Goal: Task Accomplishment & Management: Manage account settings

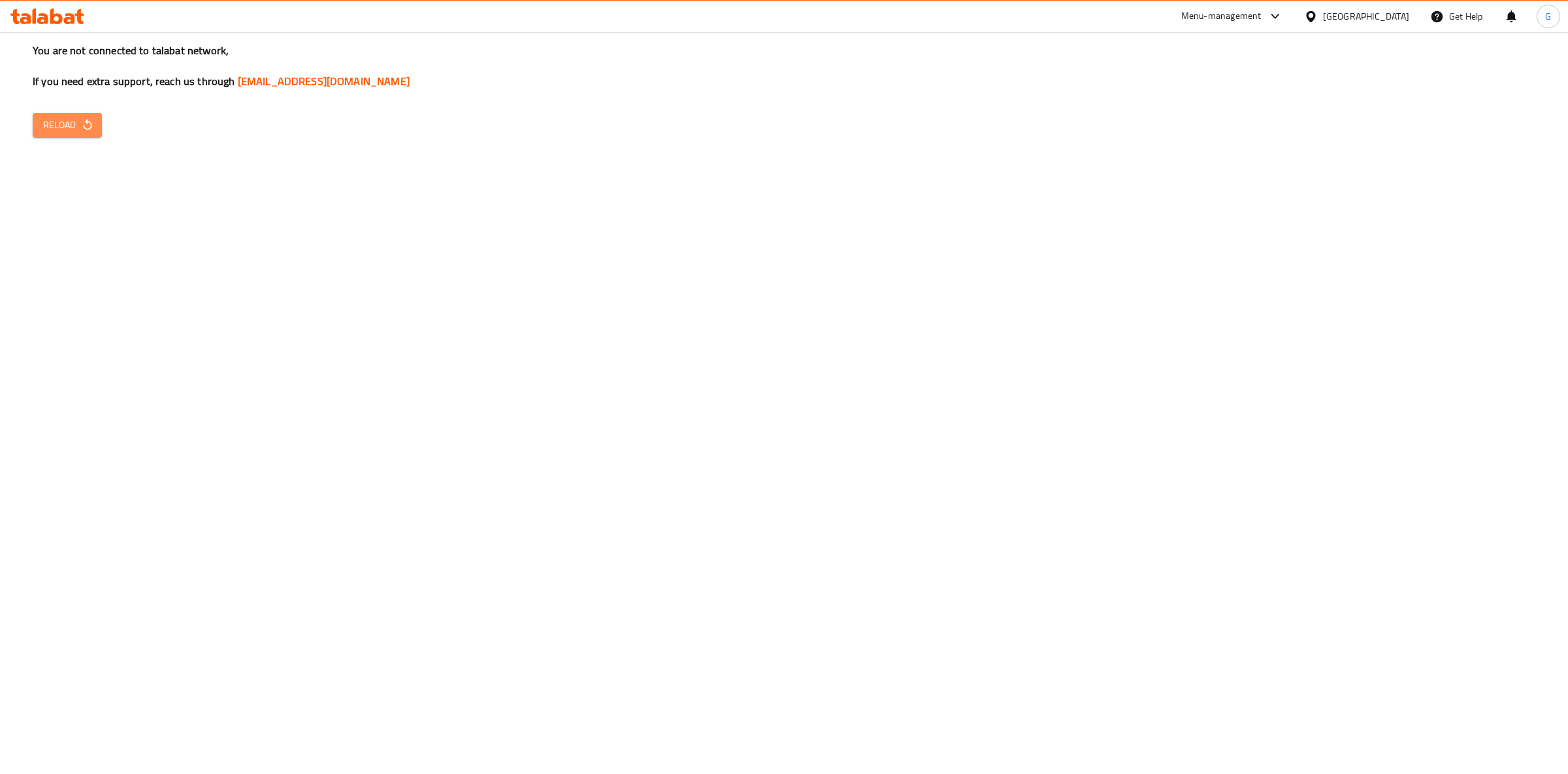
click at [90, 130] on icon "button" at bounding box center [87, 124] width 13 height 13
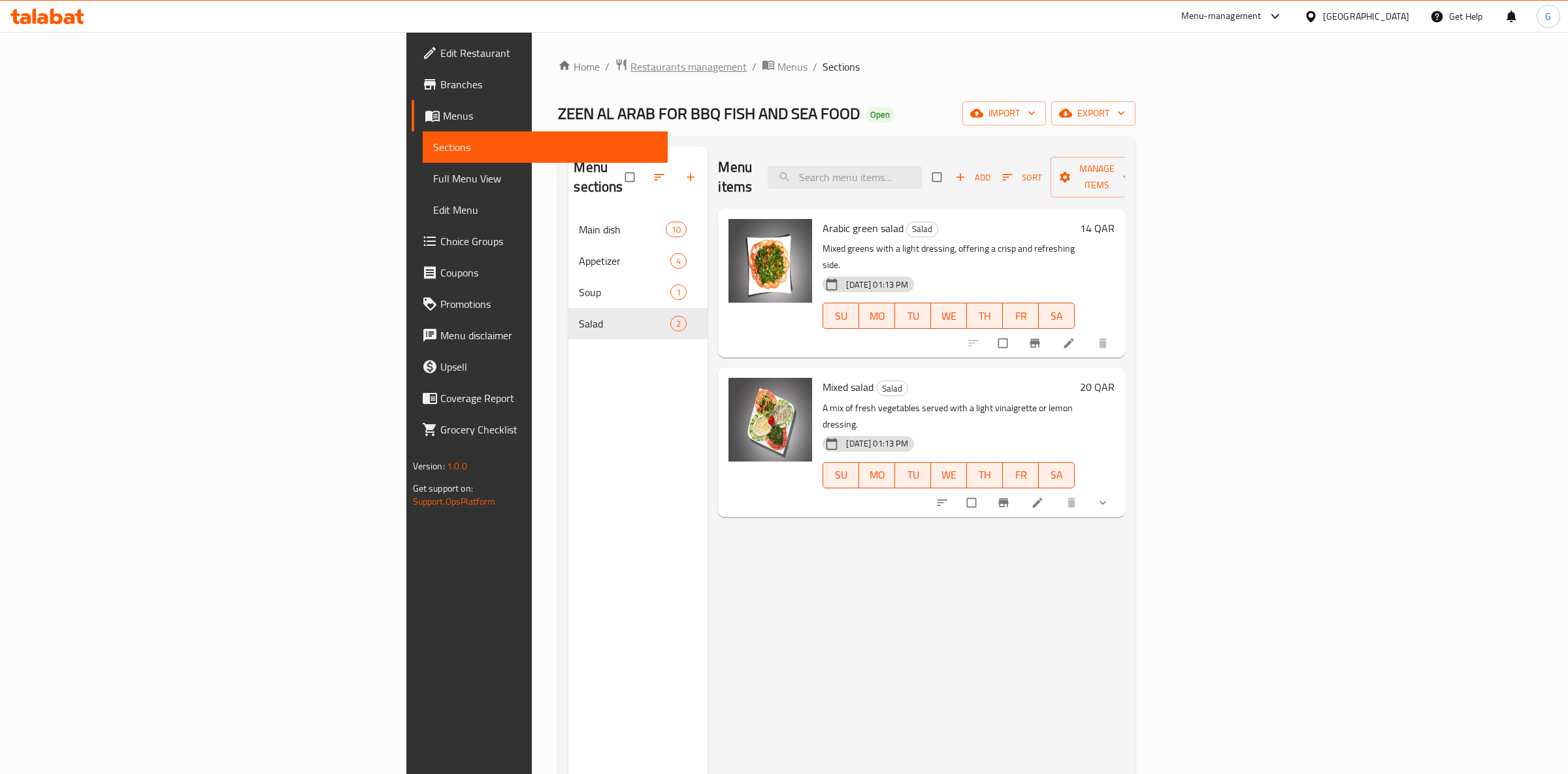
click at [630, 71] on span "Restaurants management" at bounding box center [688, 66] width 116 height 15
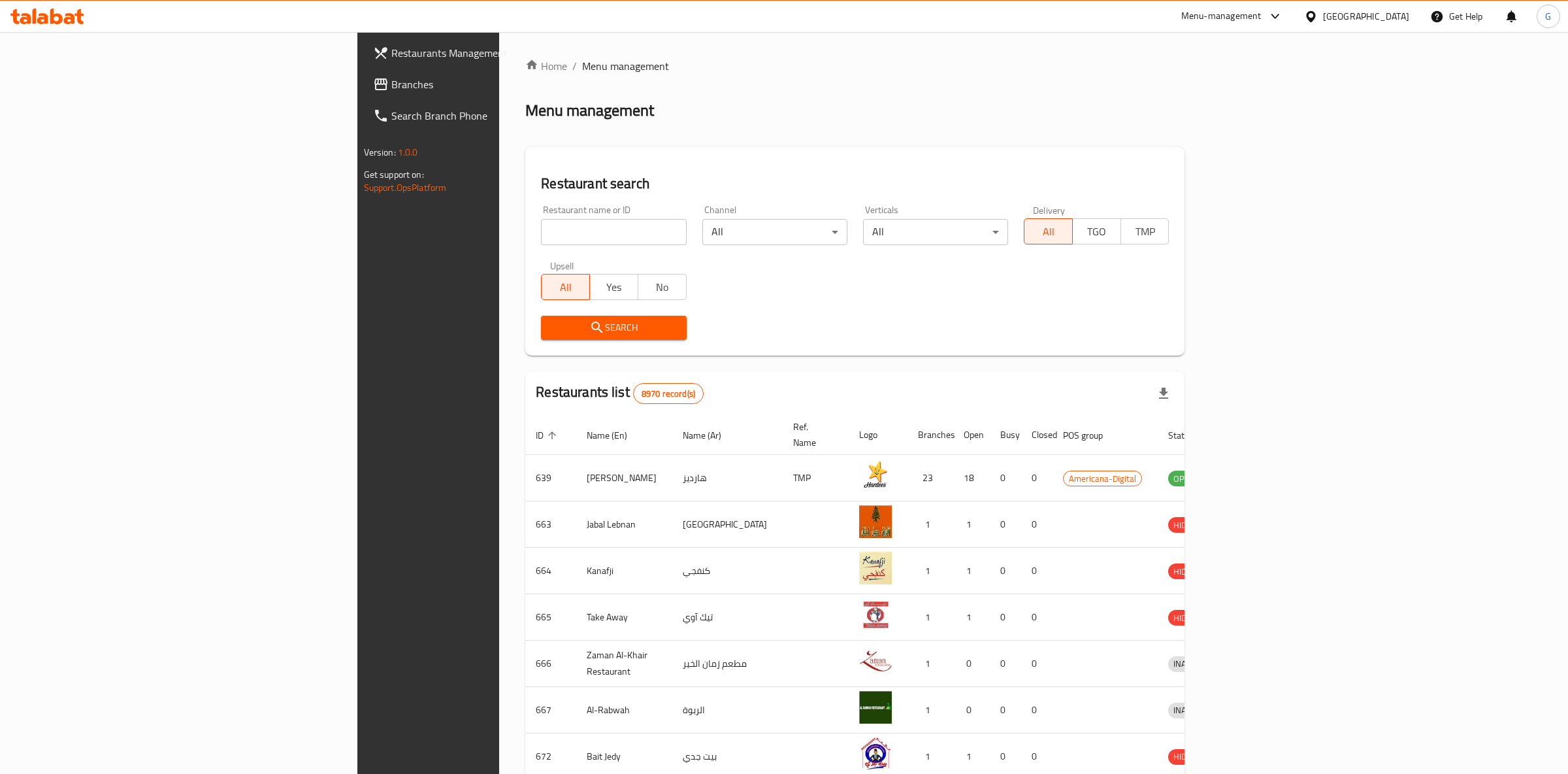
click at [540, 218] on div "Restaurant name or ID Restaurant name or ID" at bounding box center [613, 225] width 145 height 40
drag, startPoint x: 409, startPoint y: 226, endPoint x: 385, endPoint y: 202, distance: 33.9
click at [540, 226] on input "search" at bounding box center [613, 232] width 145 height 26
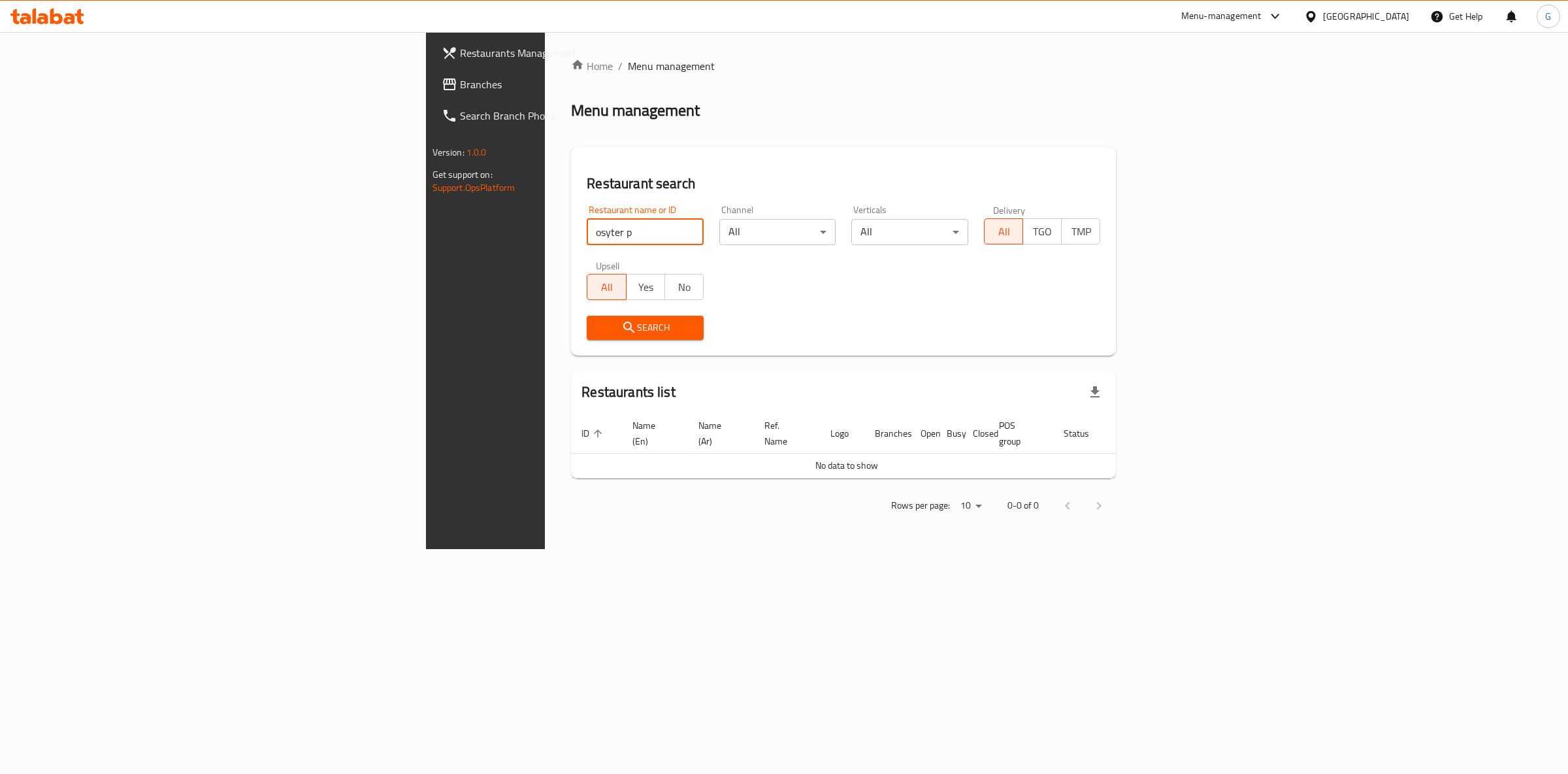
type input "osyter p"
click button "Search" at bounding box center [645, 328] width 117 height 24
click at [460, 56] on span "Restaurants Management" at bounding box center [568, 53] width 218 height 15
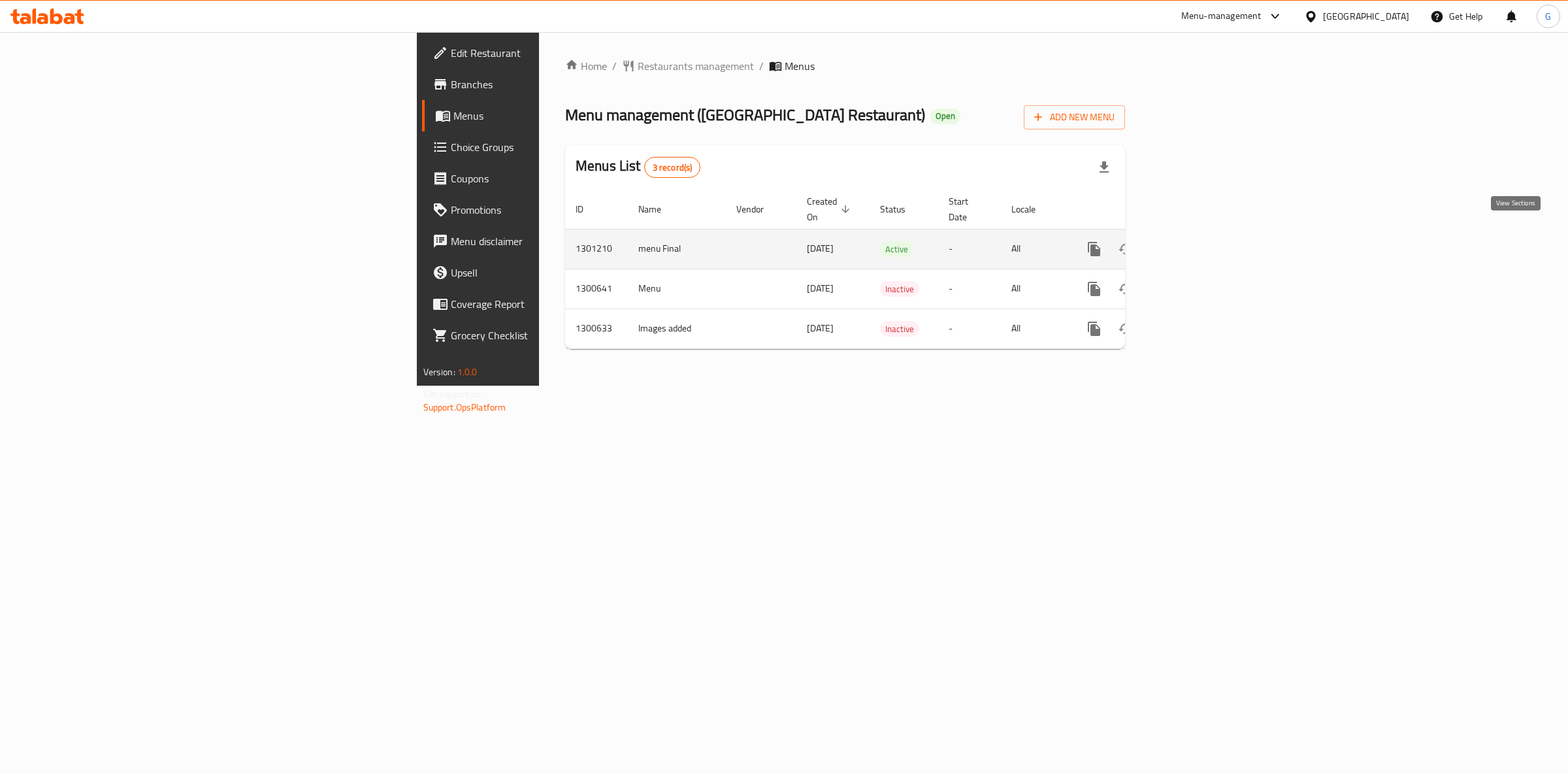
click at [1204, 233] on link "enhanced table" at bounding box center [1188, 249] width 31 height 31
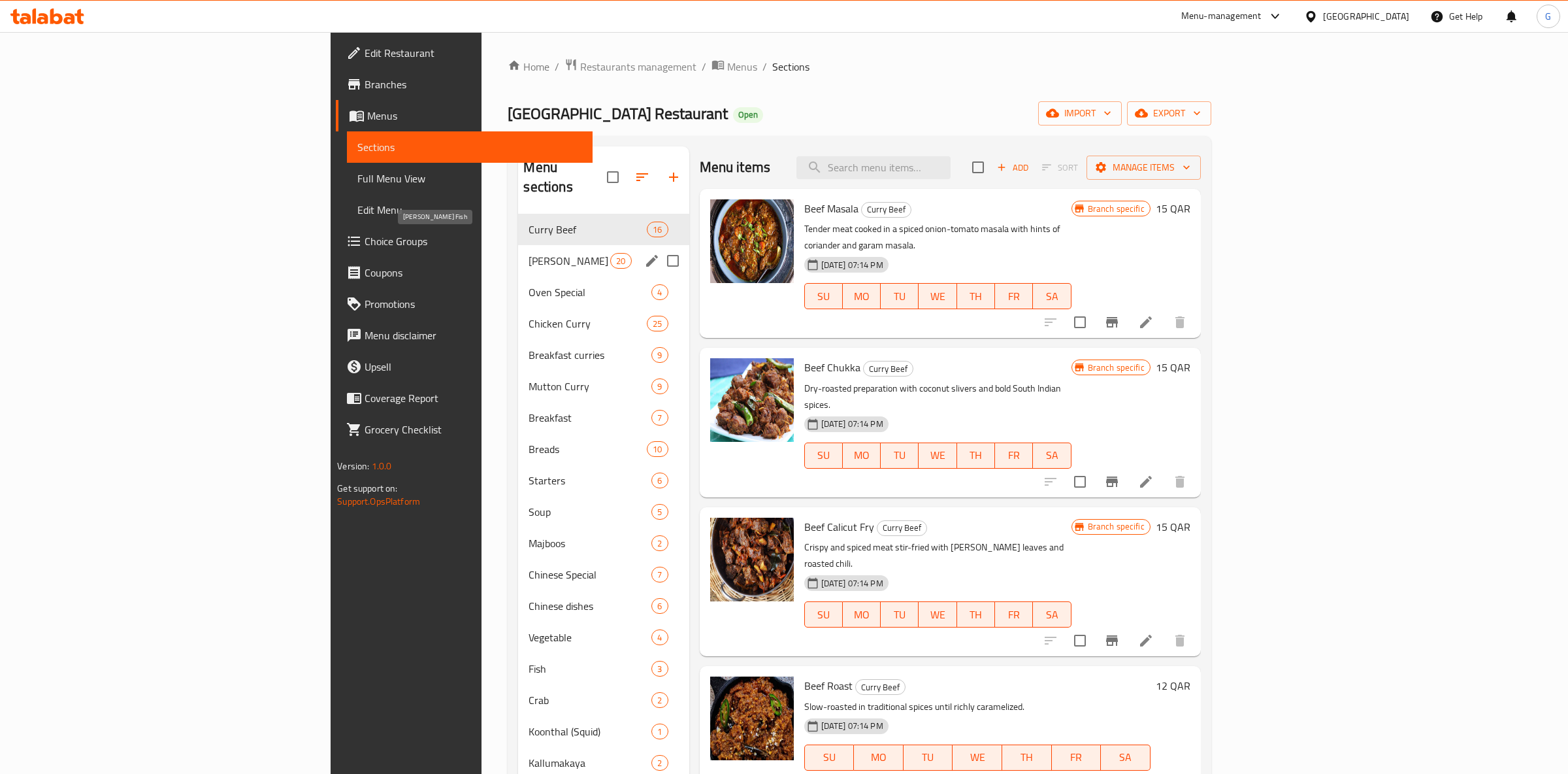
click at [528, 253] on span "Curry Fish" at bounding box center [569, 261] width 82 height 15
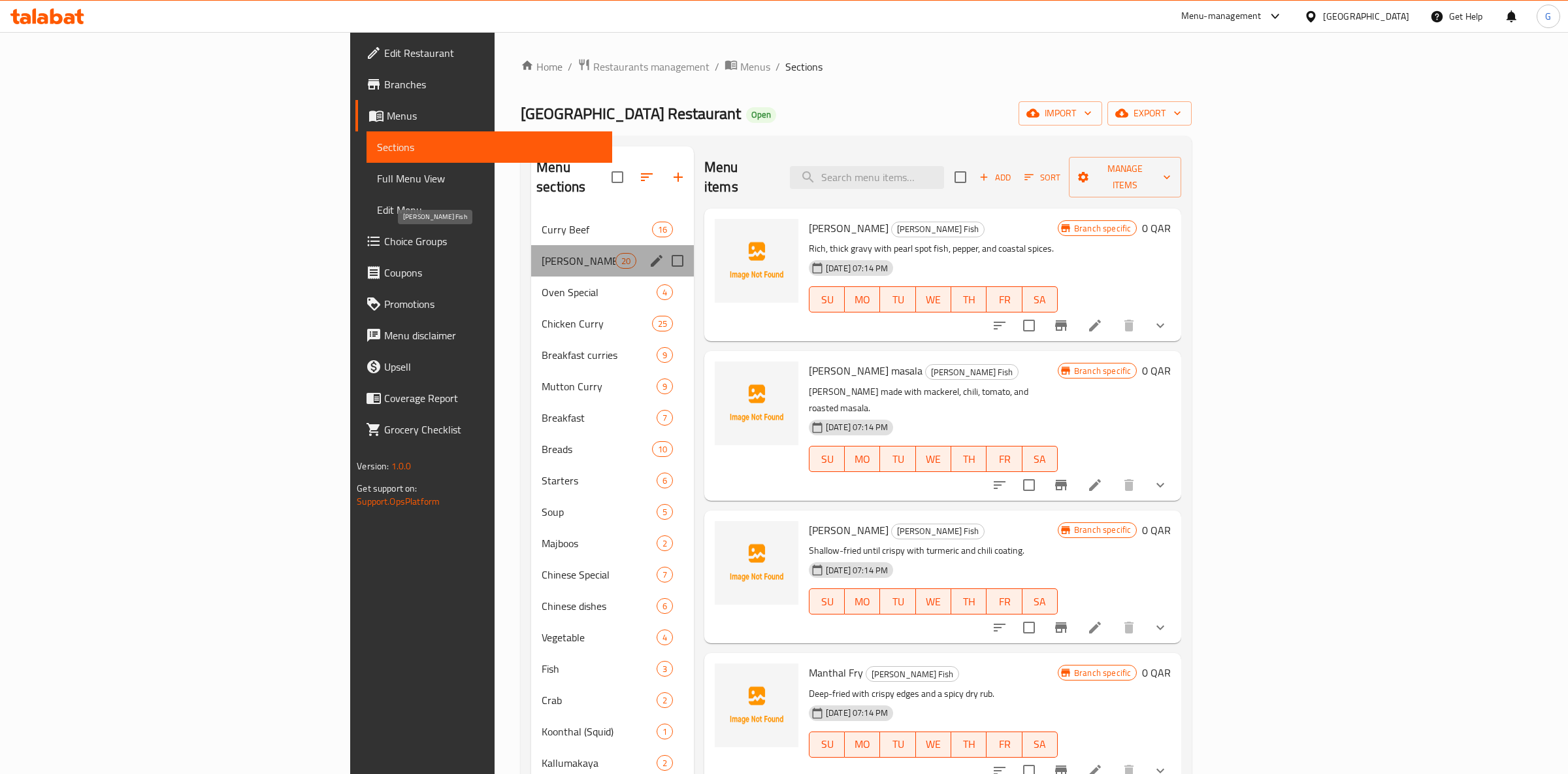
click at [541, 253] on span "Curry Fish" at bounding box center [577, 261] width 73 height 15
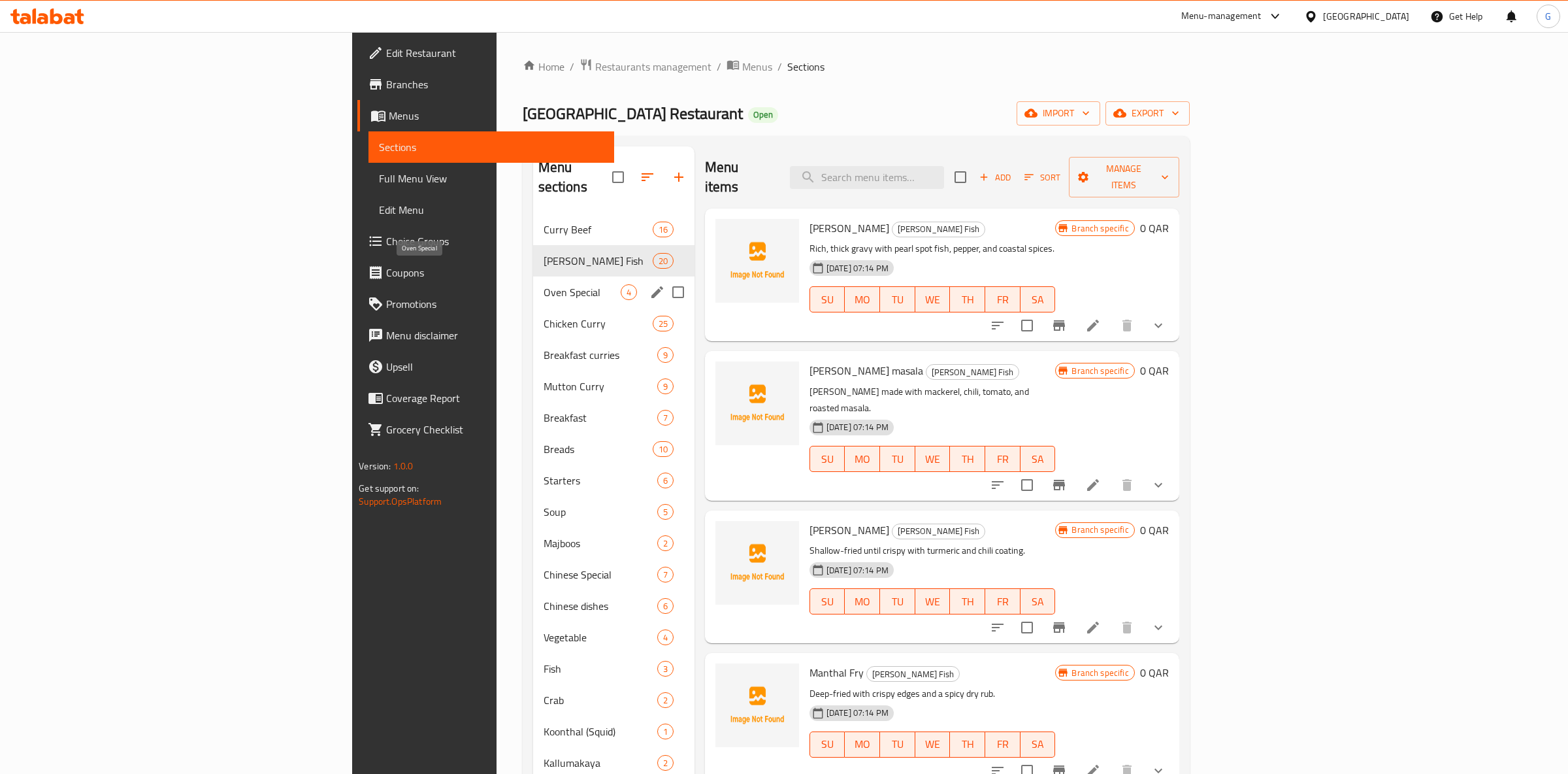
click at [543, 284] on span "Oven Special" at bounding box center [582, 292] width 77 height 15
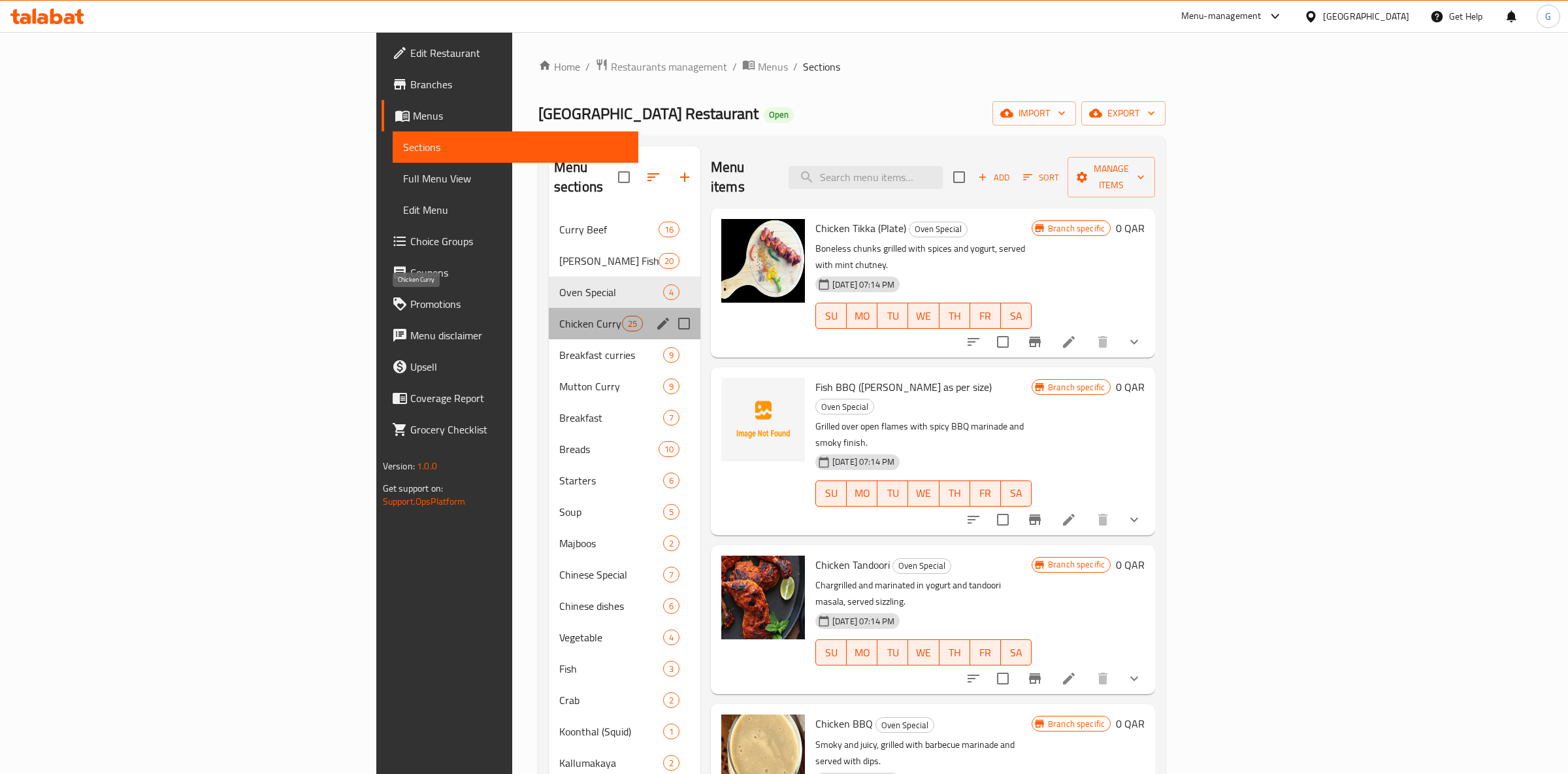
click at [559, 316] on span "Chicken Curry" at bounding box center [590, 324] width 63 height 15
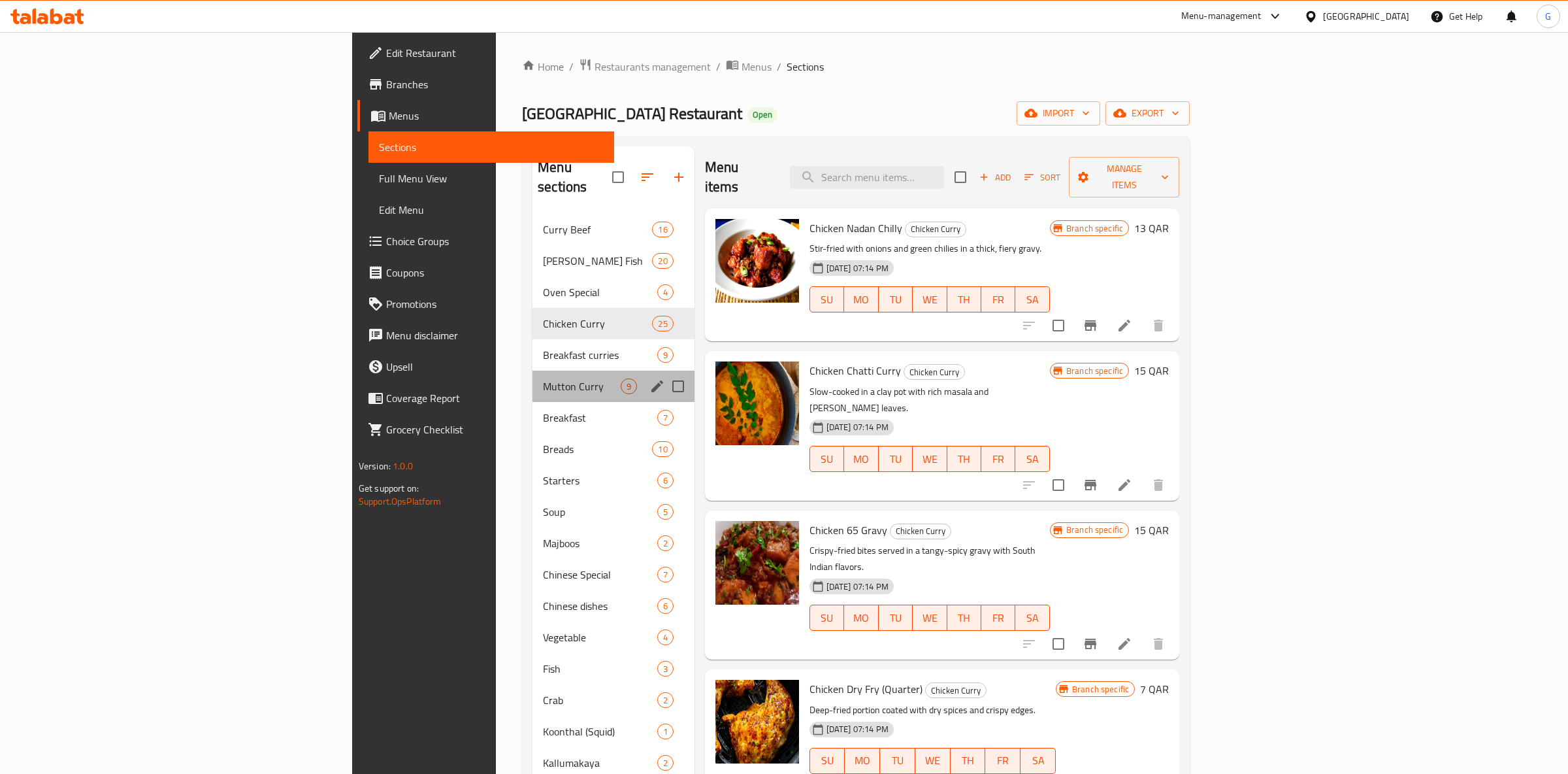
click at [533, 376] on div "Mutton Curry 9" at bounding box center [614, 386] width 162 height 31
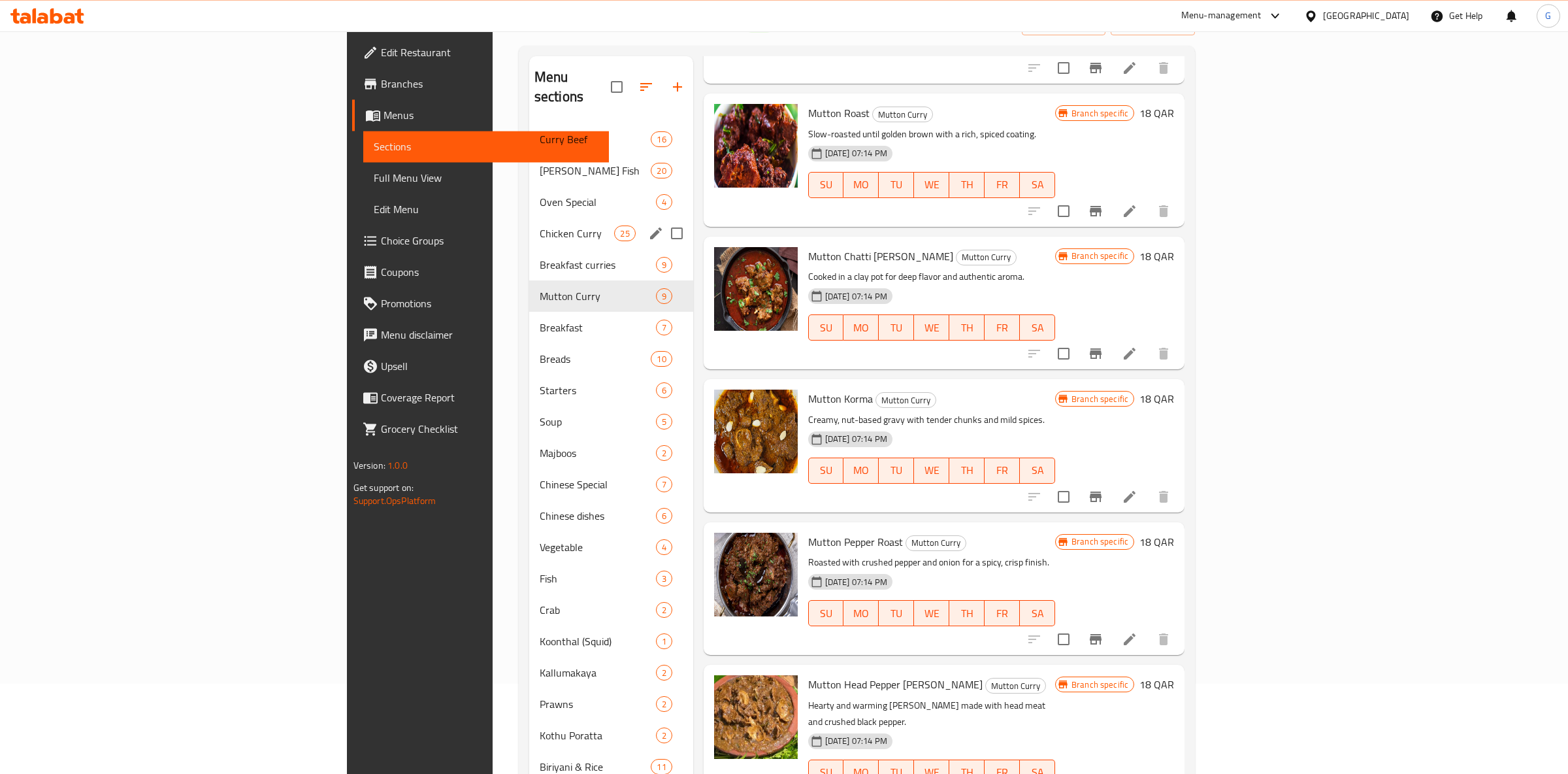
scroll to position [40, 0]
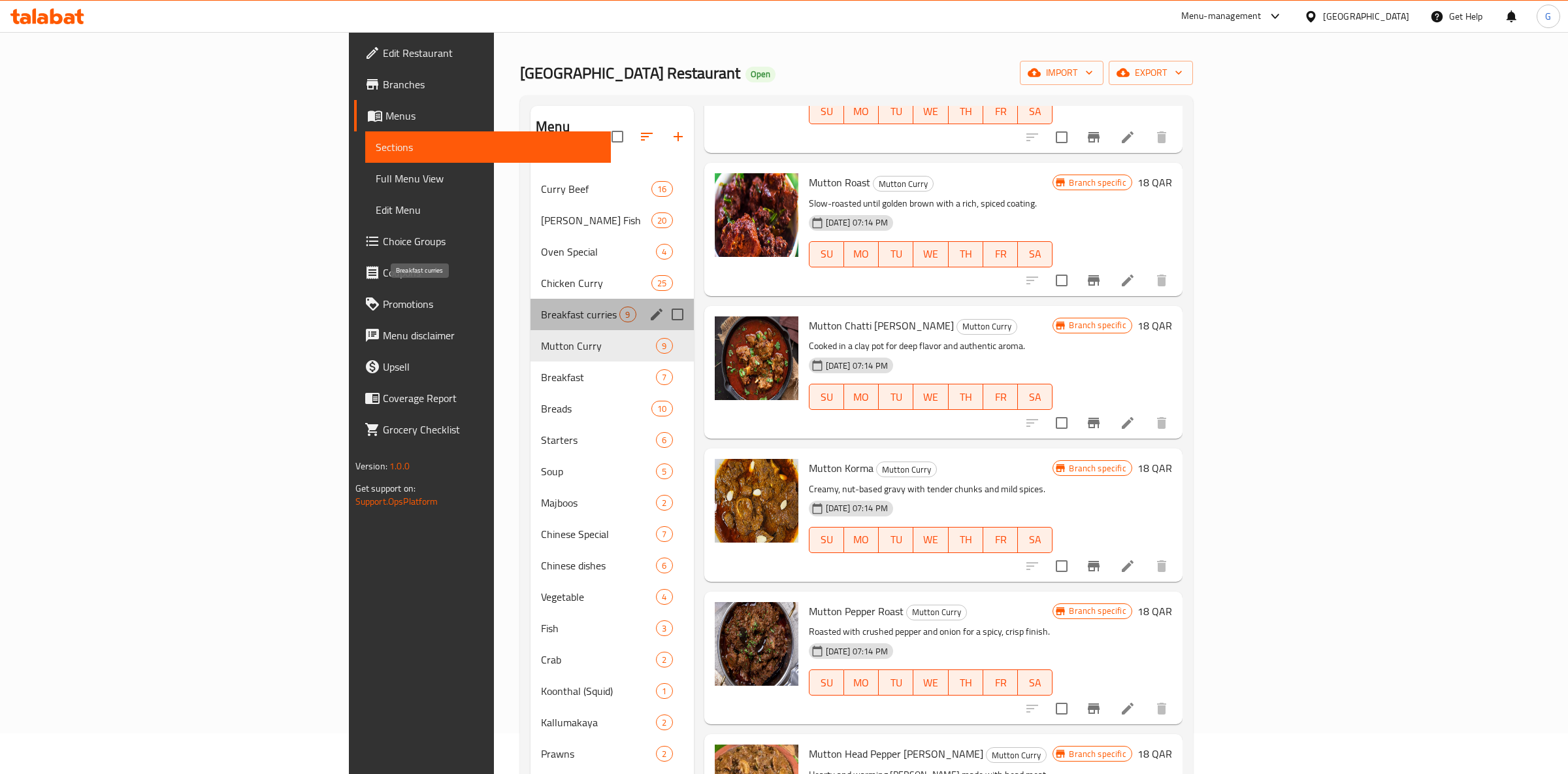
click at [540, 307] on span "Breakfast curries" at bounding box center [579, 314] width 78 height 15
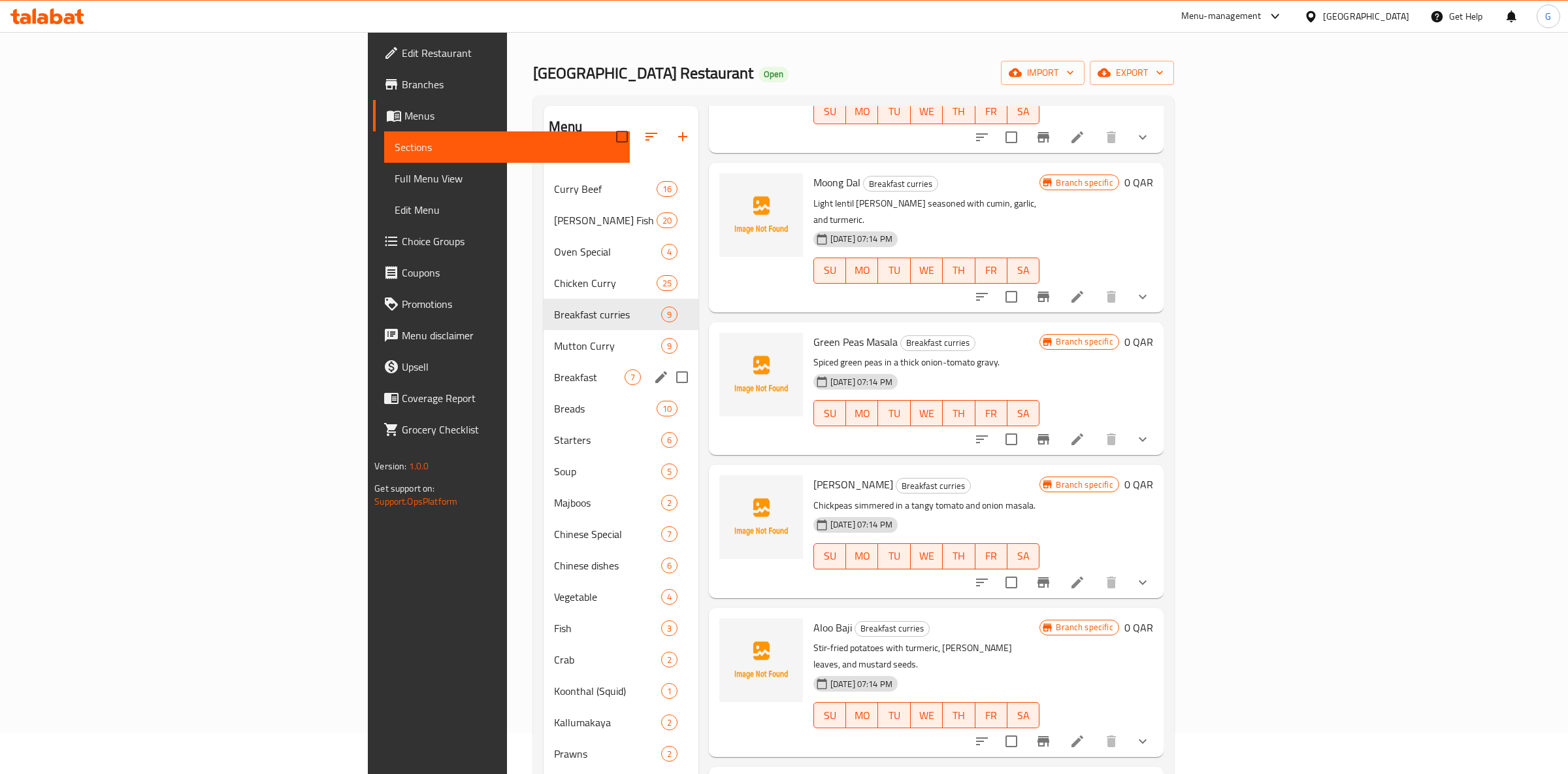
click at [554, 369] on span "Breakfast" at bounding box center [590, 377] width 71 height 15
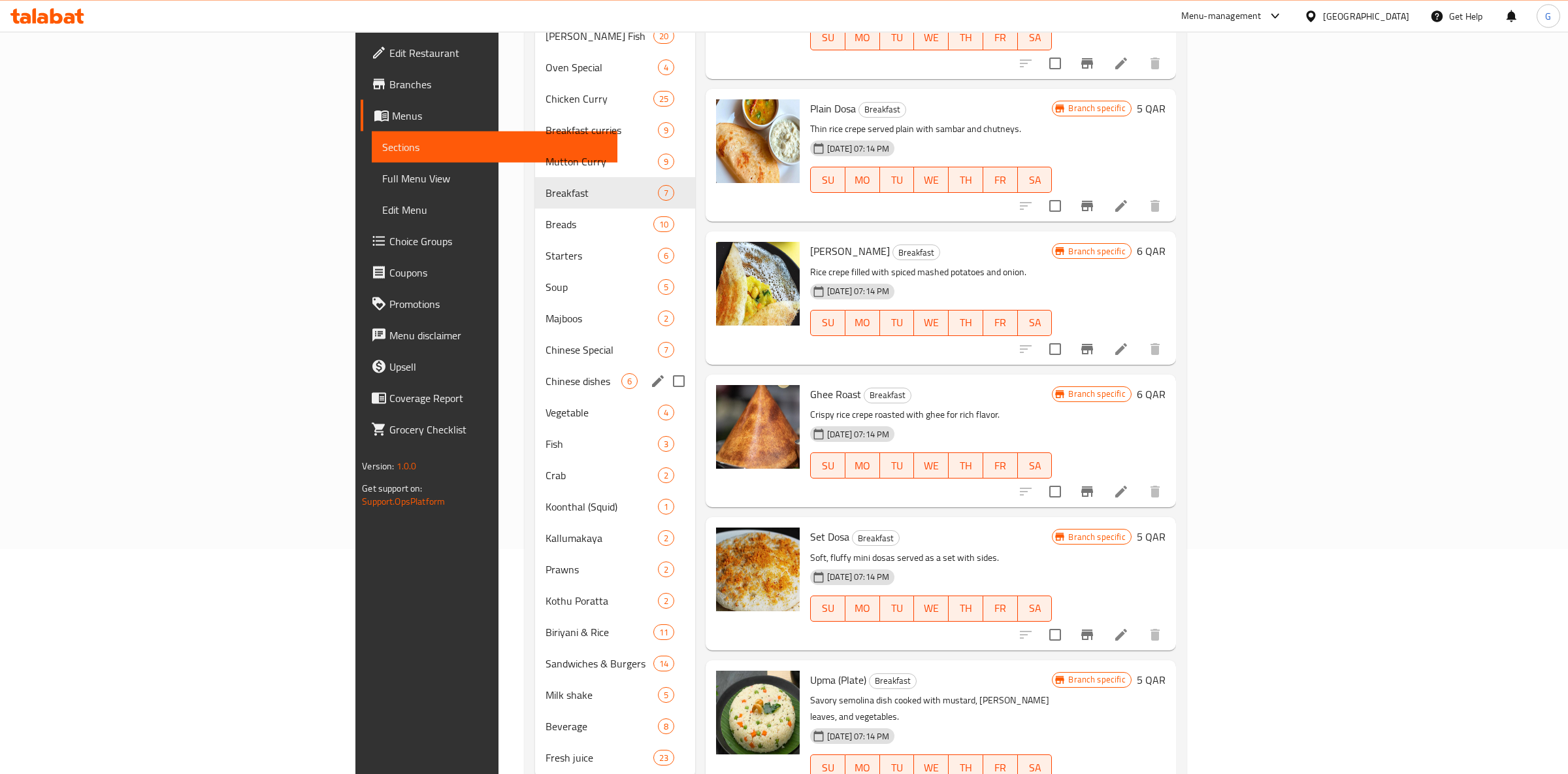
scroll to position [246, 0]
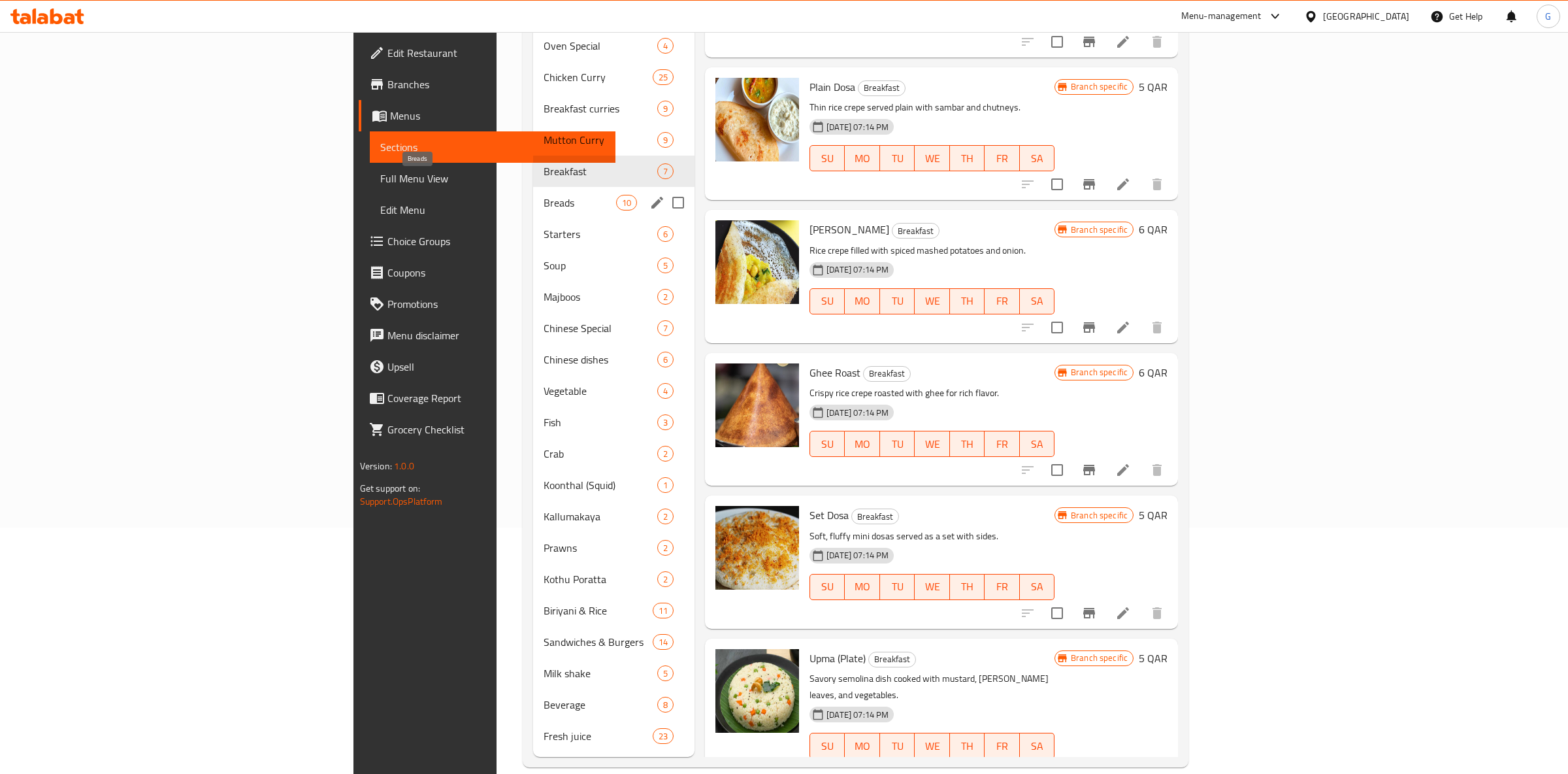
click at [543, 195] on span "Breads" at bounding box center [578, 202] width 71 height 15
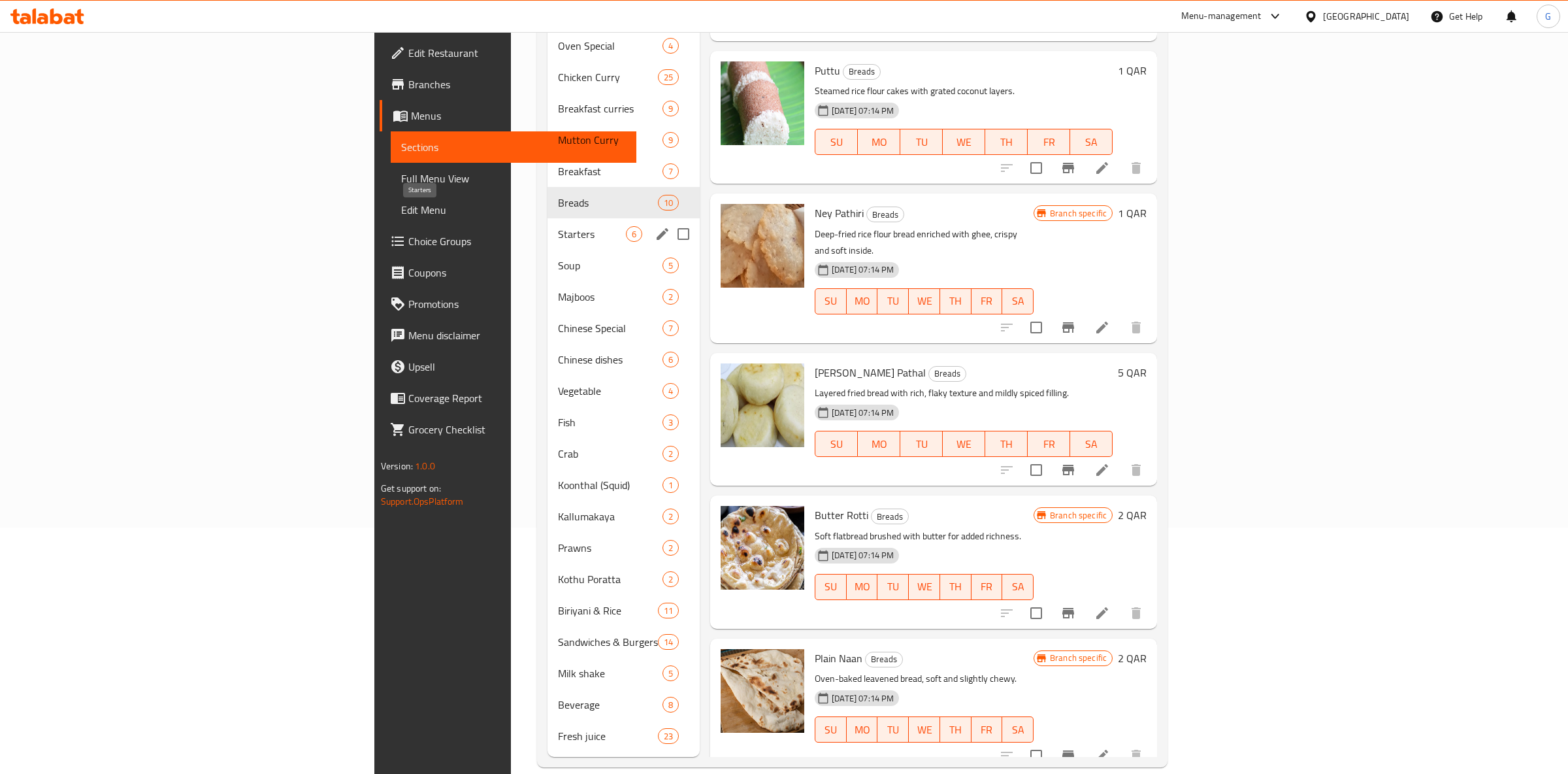
click at [558, 226] on span "Starters" at bounding box center [591, 234] width 68 height 15
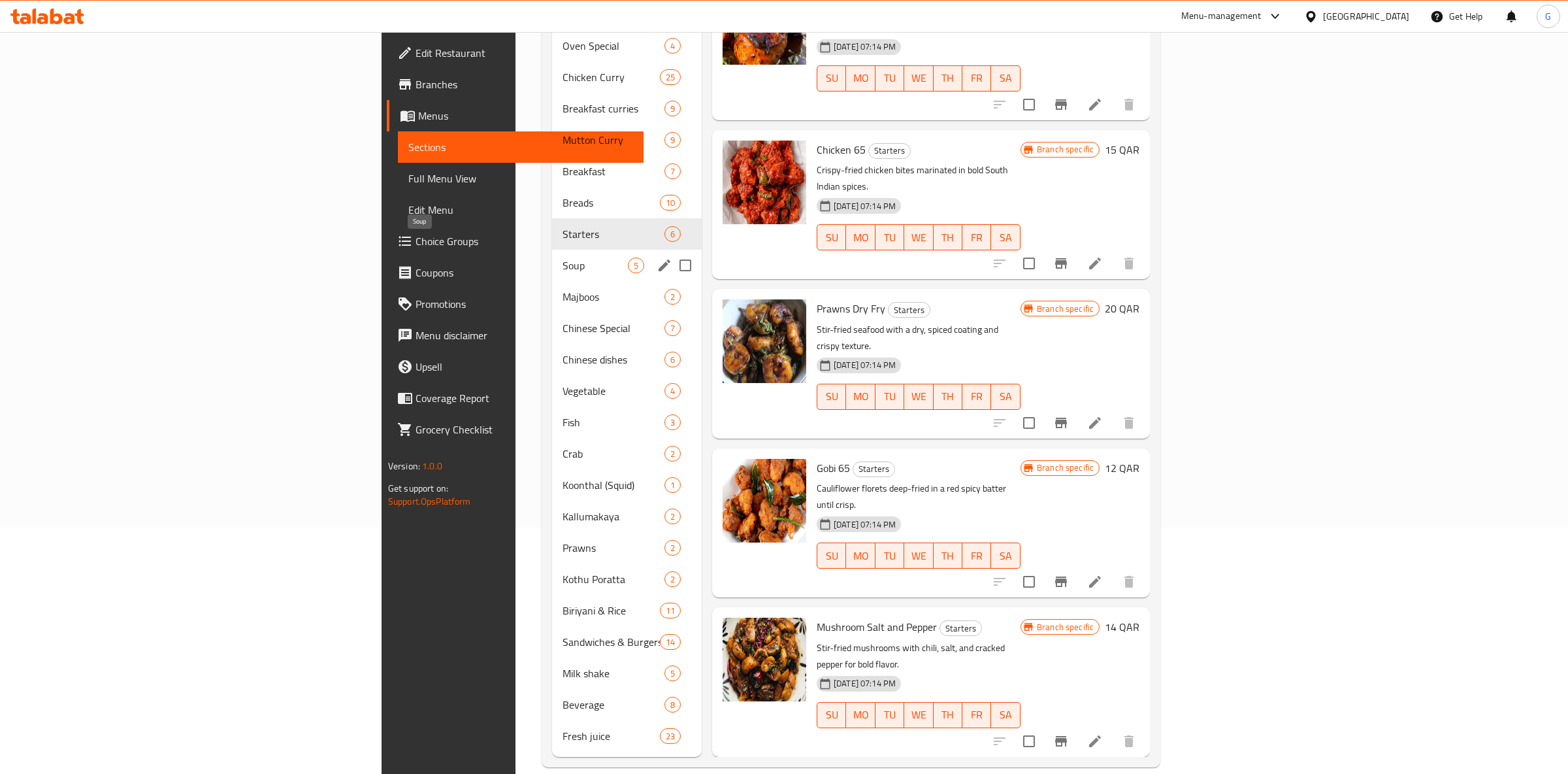
scroll to position [53, 0]
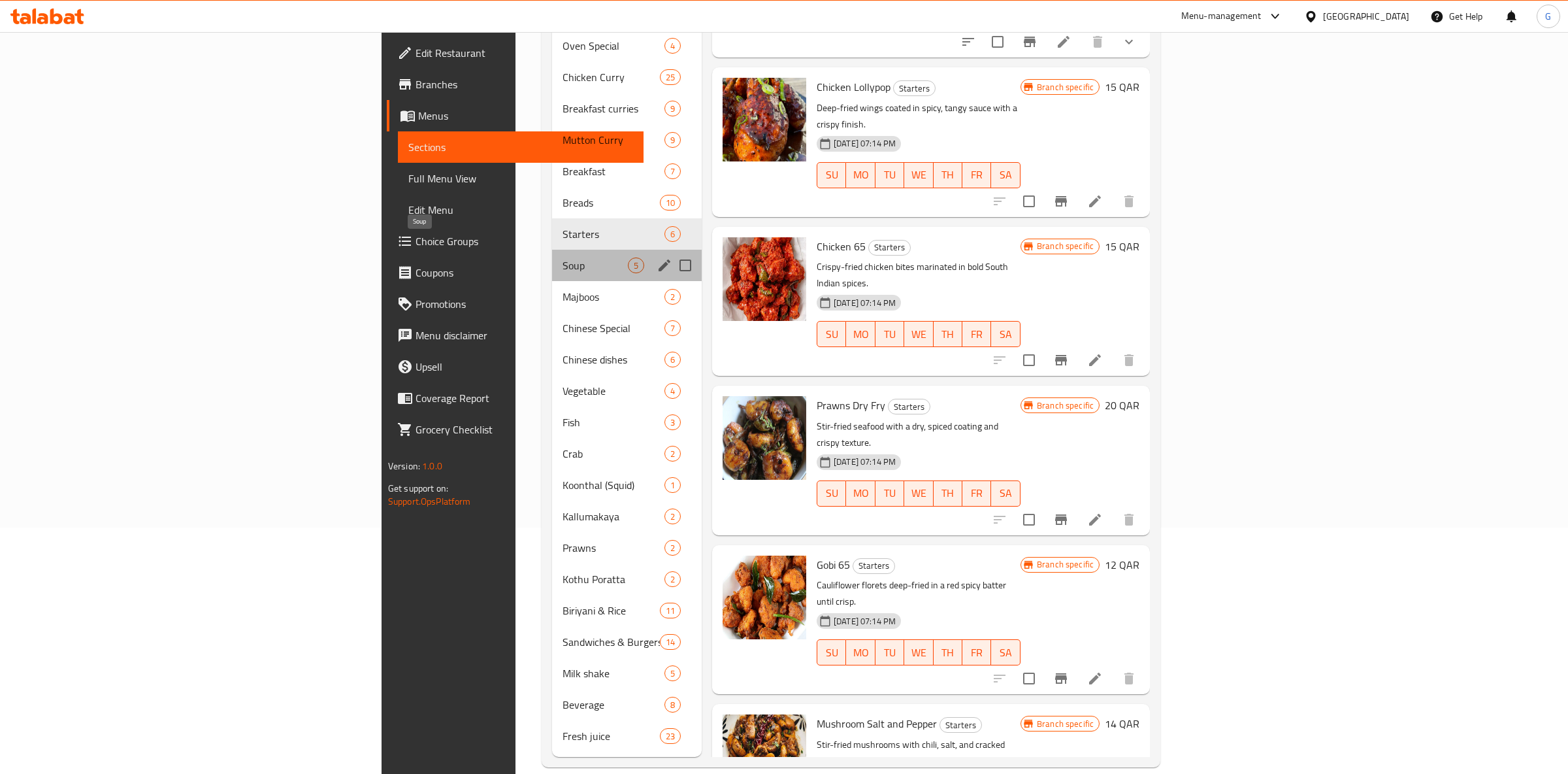
click at [562, 257] on span "Soup" at bounding box center [595, 265] width 65 height 15
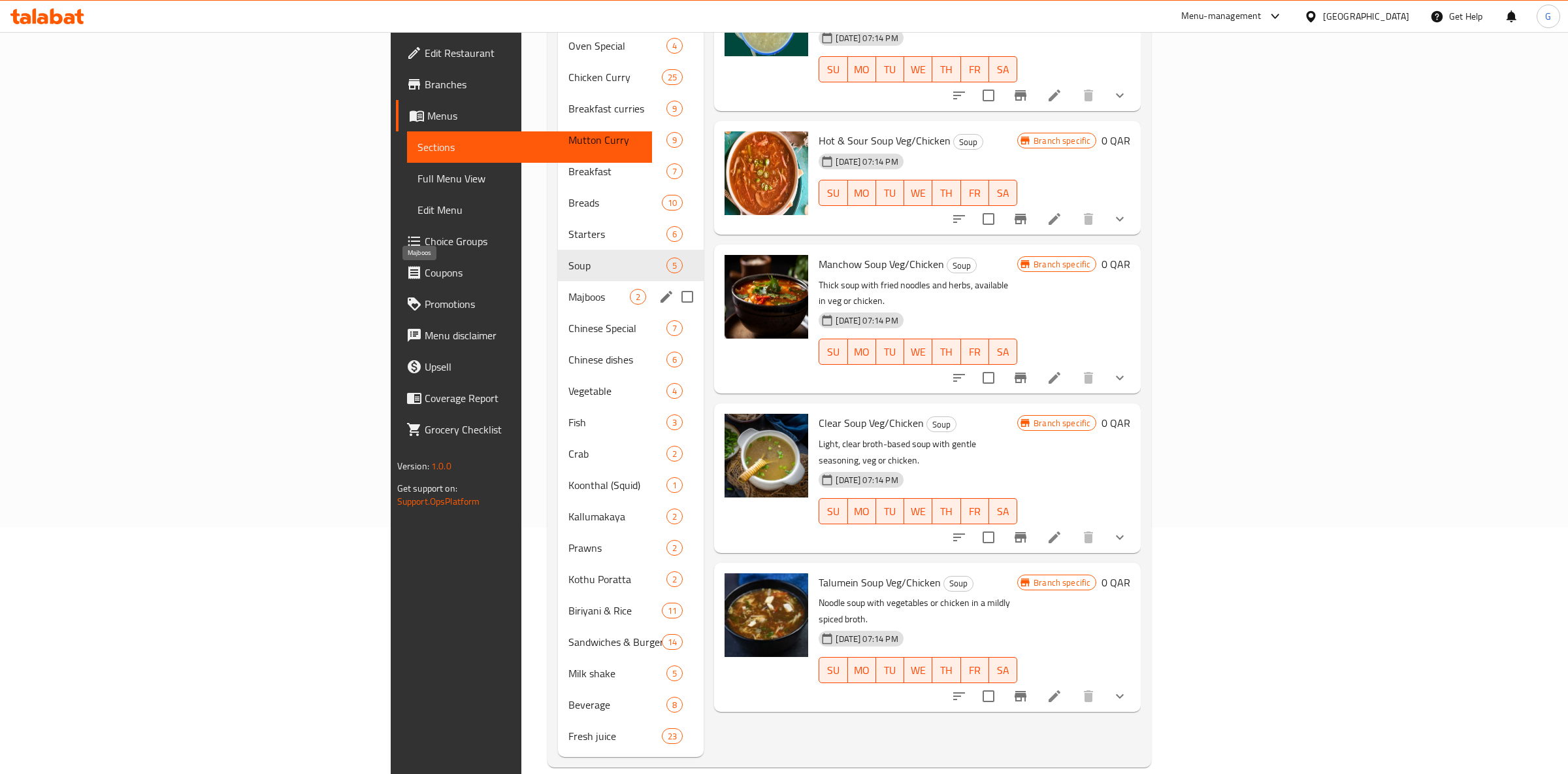
click at [568, 288] on span "Majboos" at bounding box center [598, 296] width 61 height 15
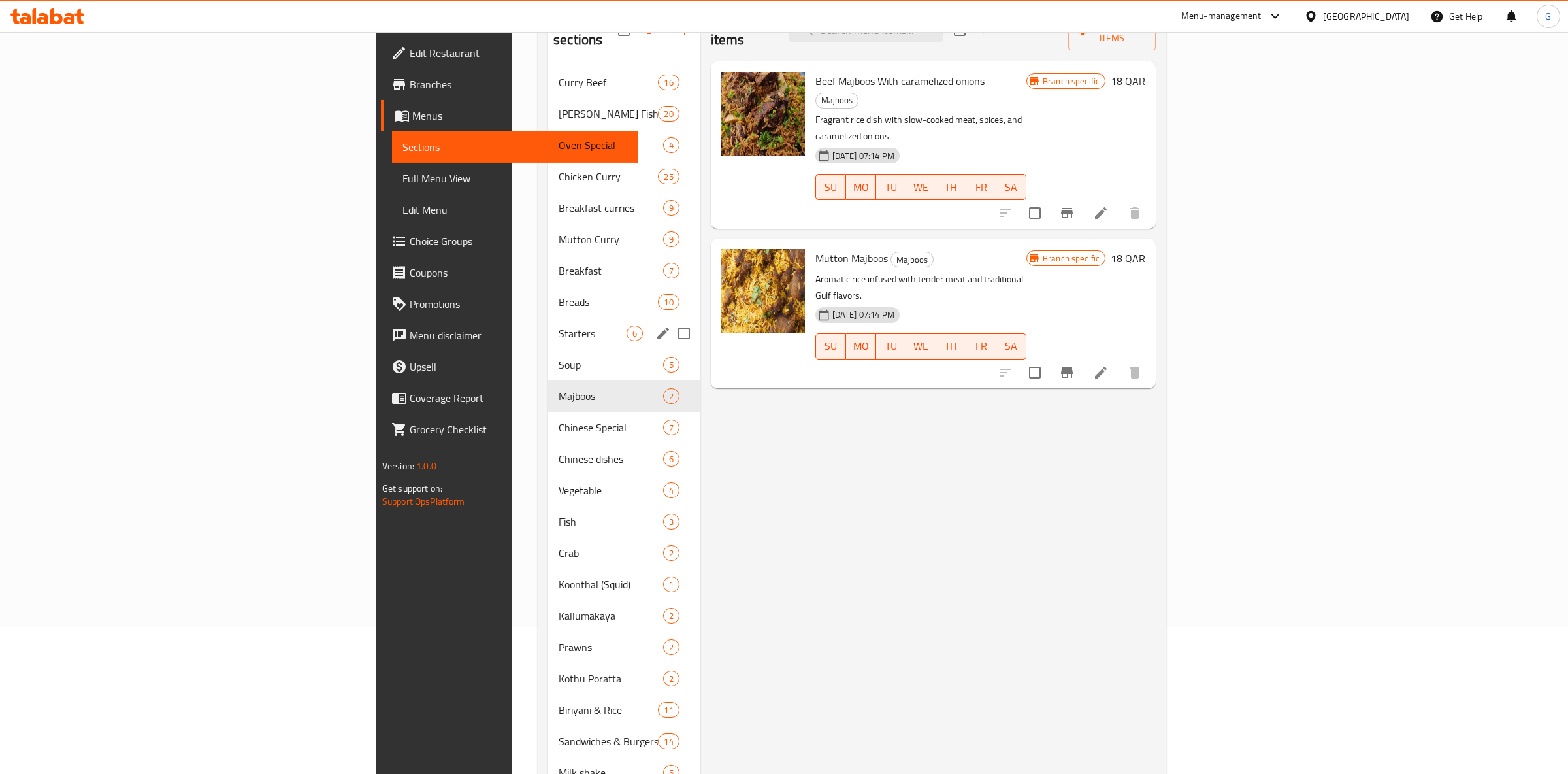
scroll to position [206, 0]
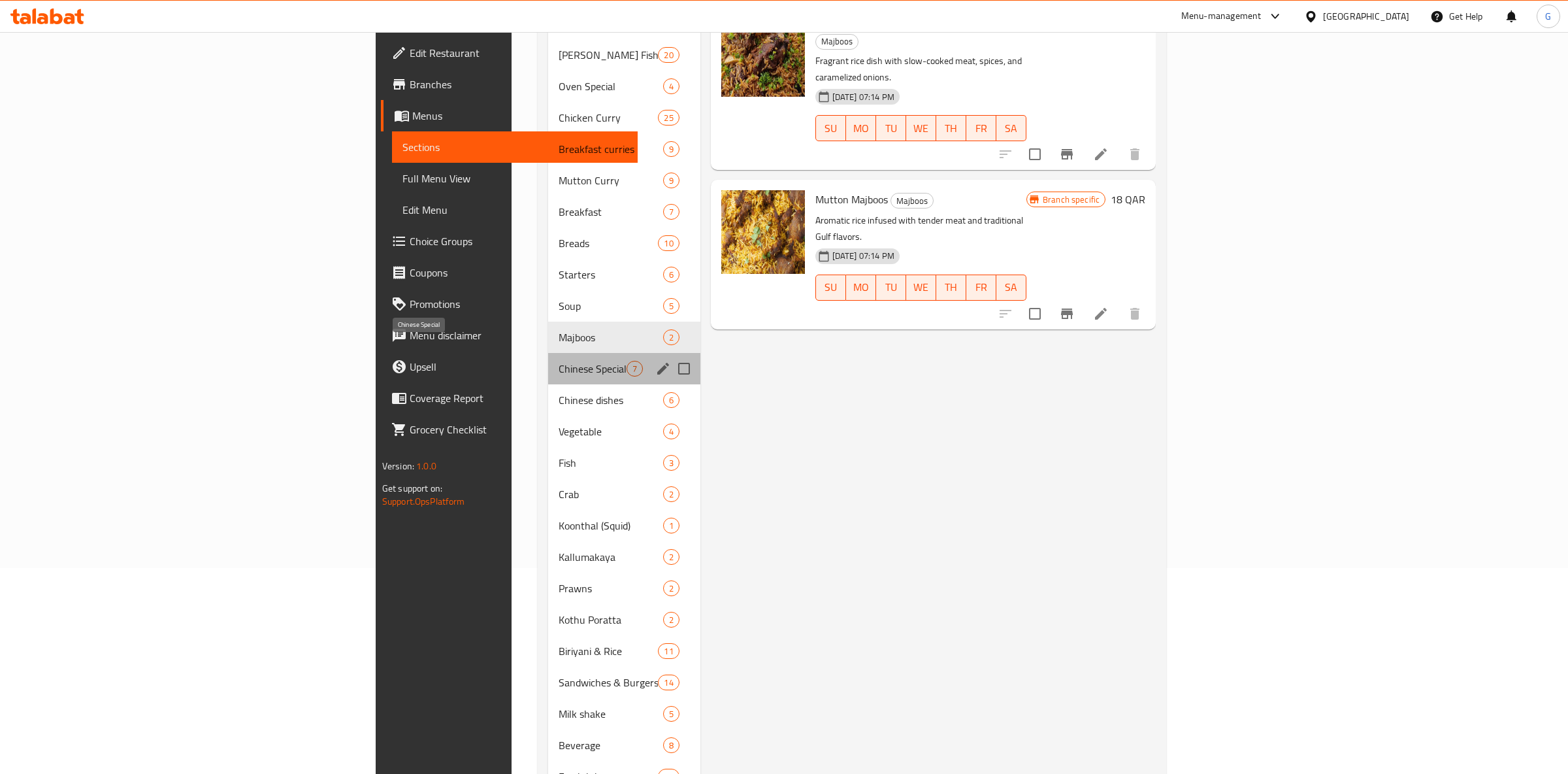
click at [559, 361] on span "Chinese Special" at bounding box center [592, 368] width 67 height 15
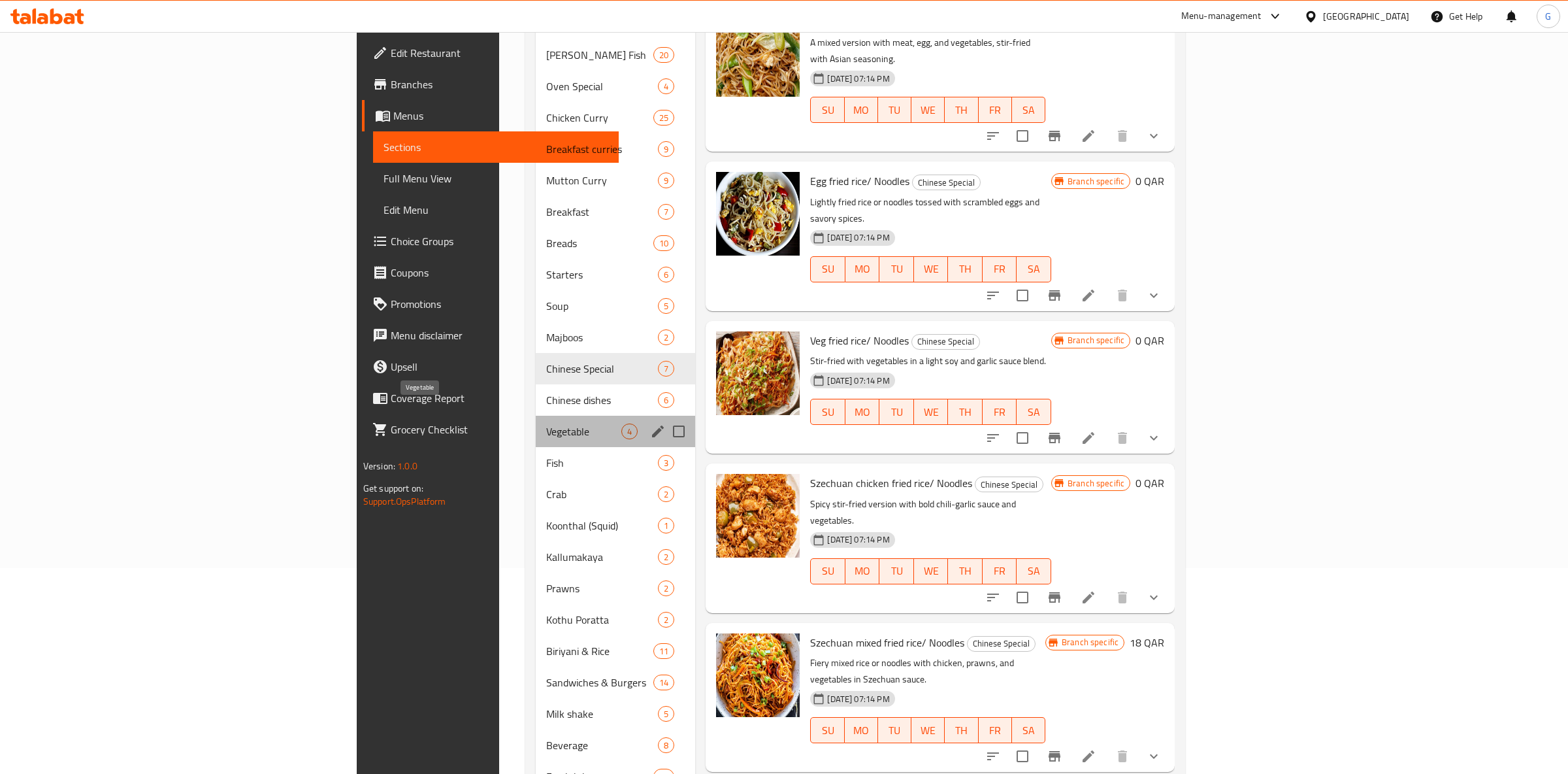
click at [546, 424] on span "Vegetable" at bounding box center [583, 431] width 75 height 15
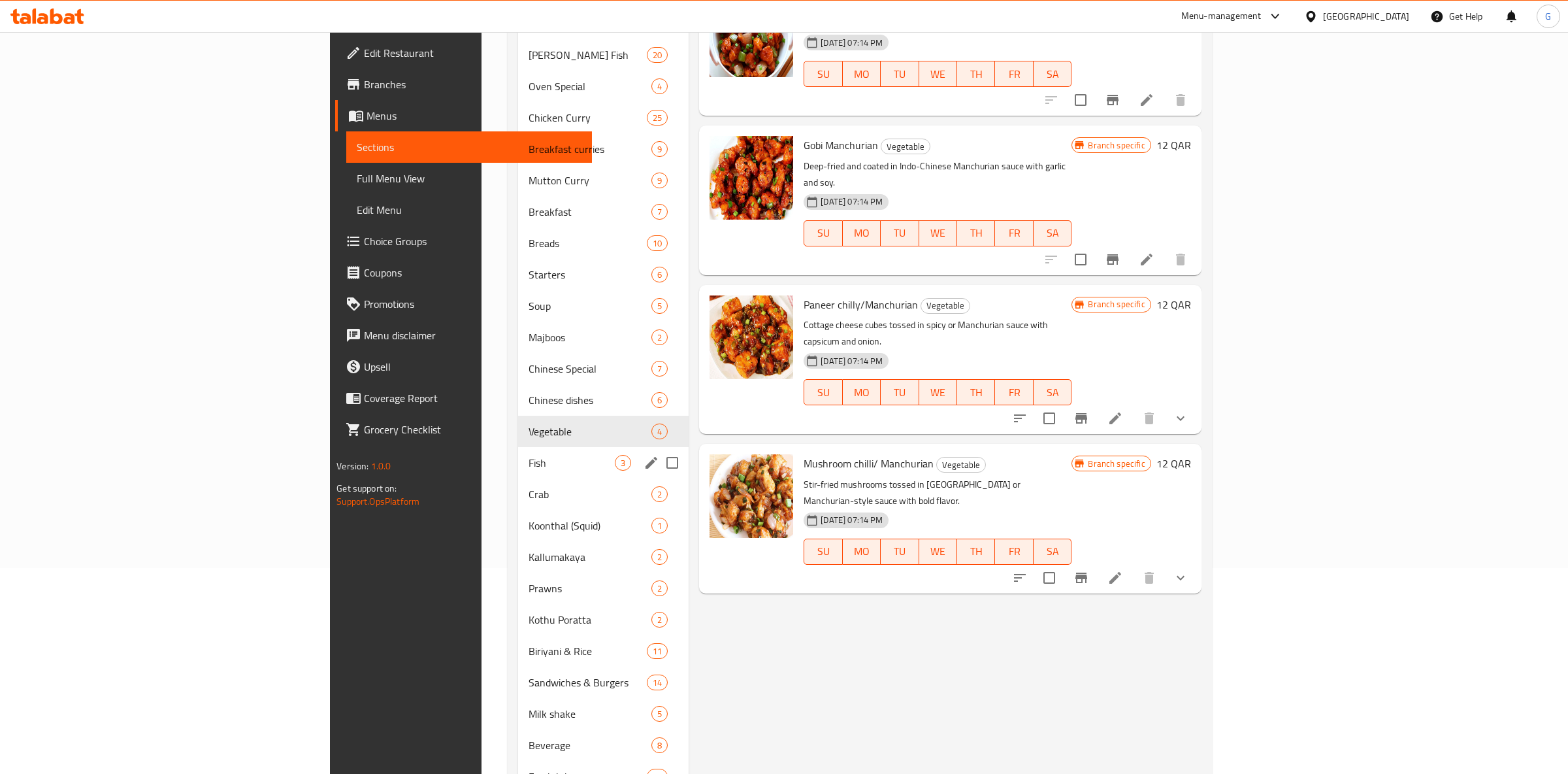
click at [528, 455] on span "Fish" at bounding box center [571, 462] width 86 height 15
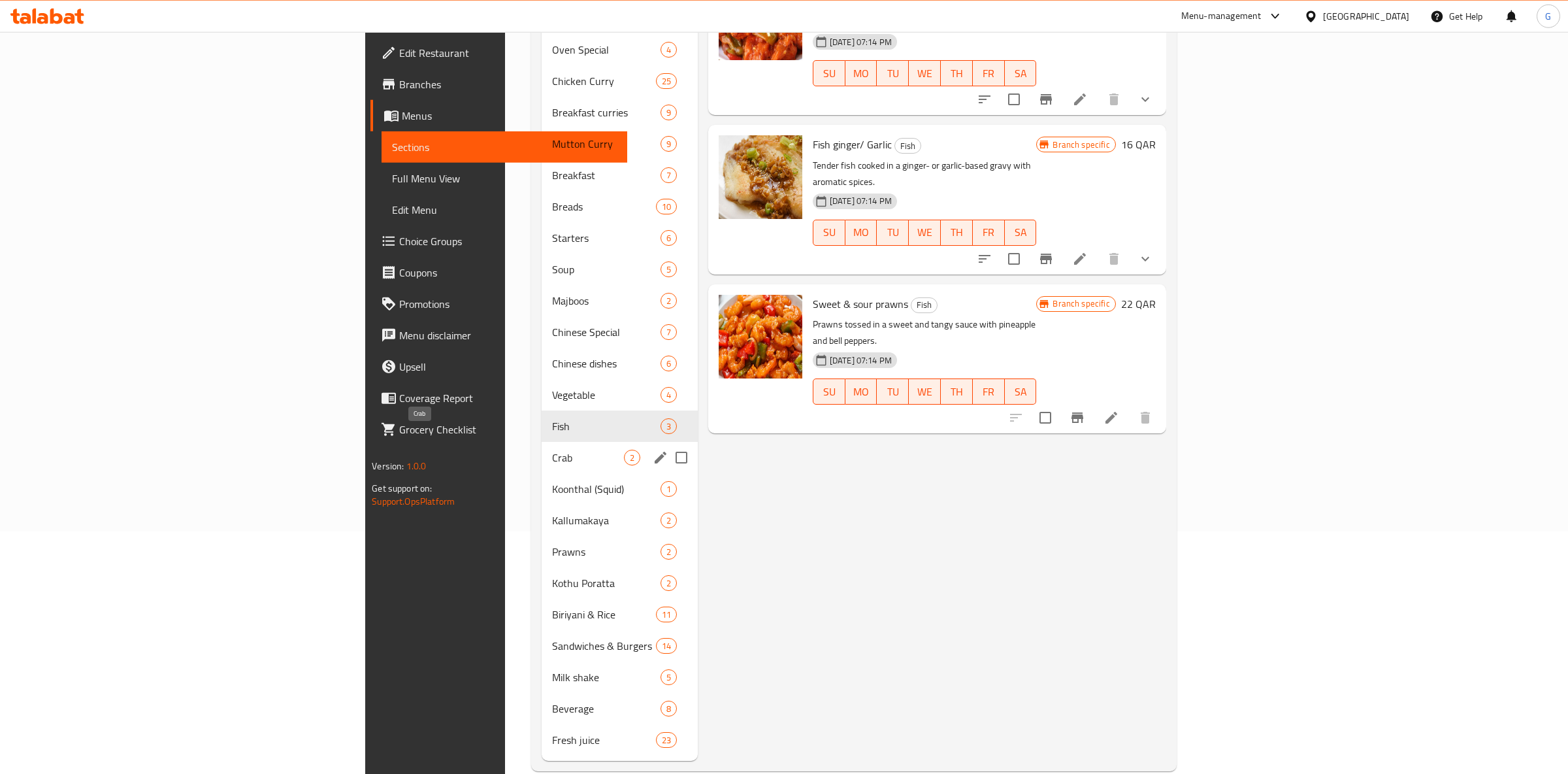
scroll to position [246, 0]
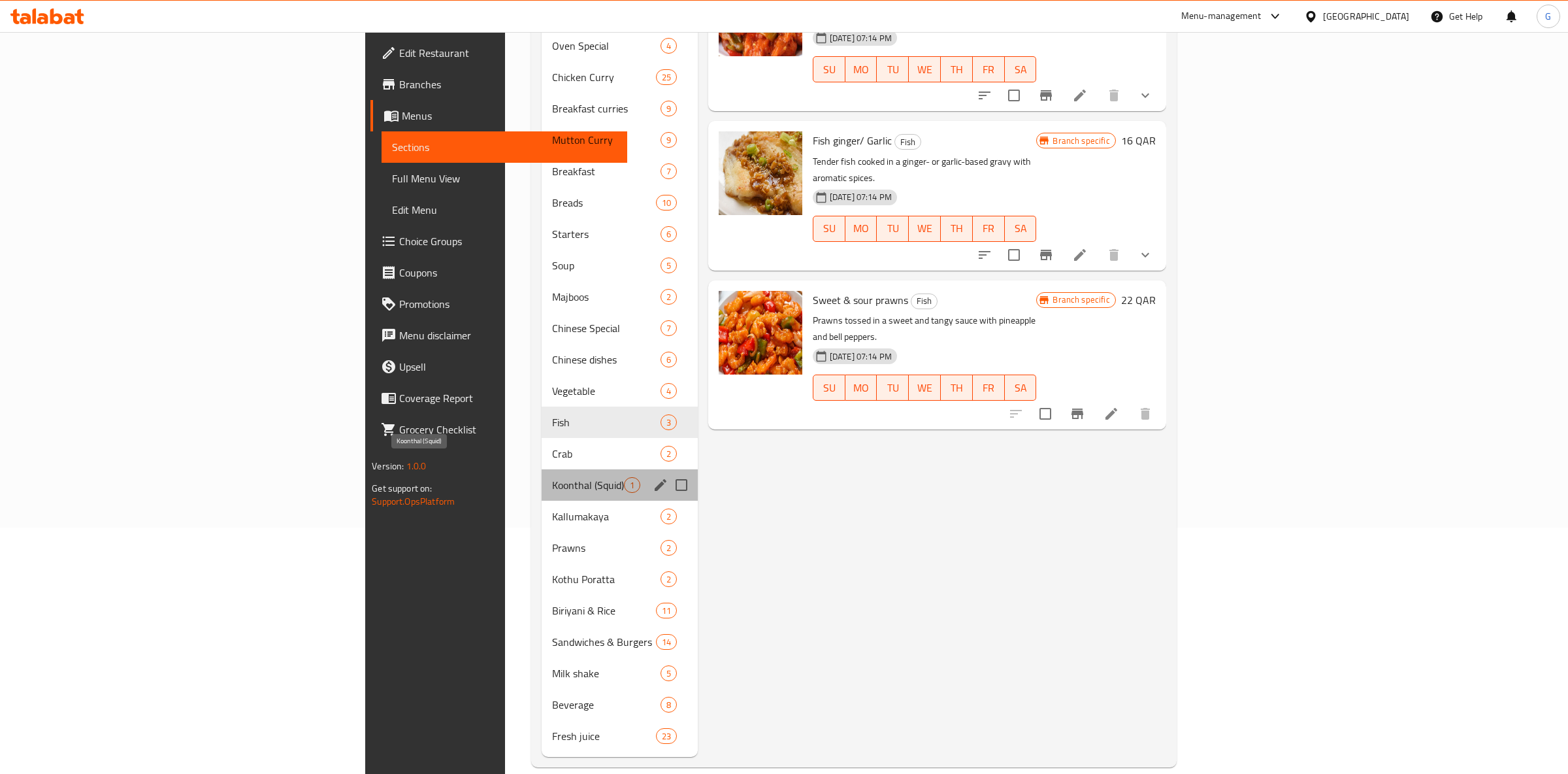
click at [552, 477] on span "Koonthal (Squid)" at bounding box center [587, 485] width 71 height 15
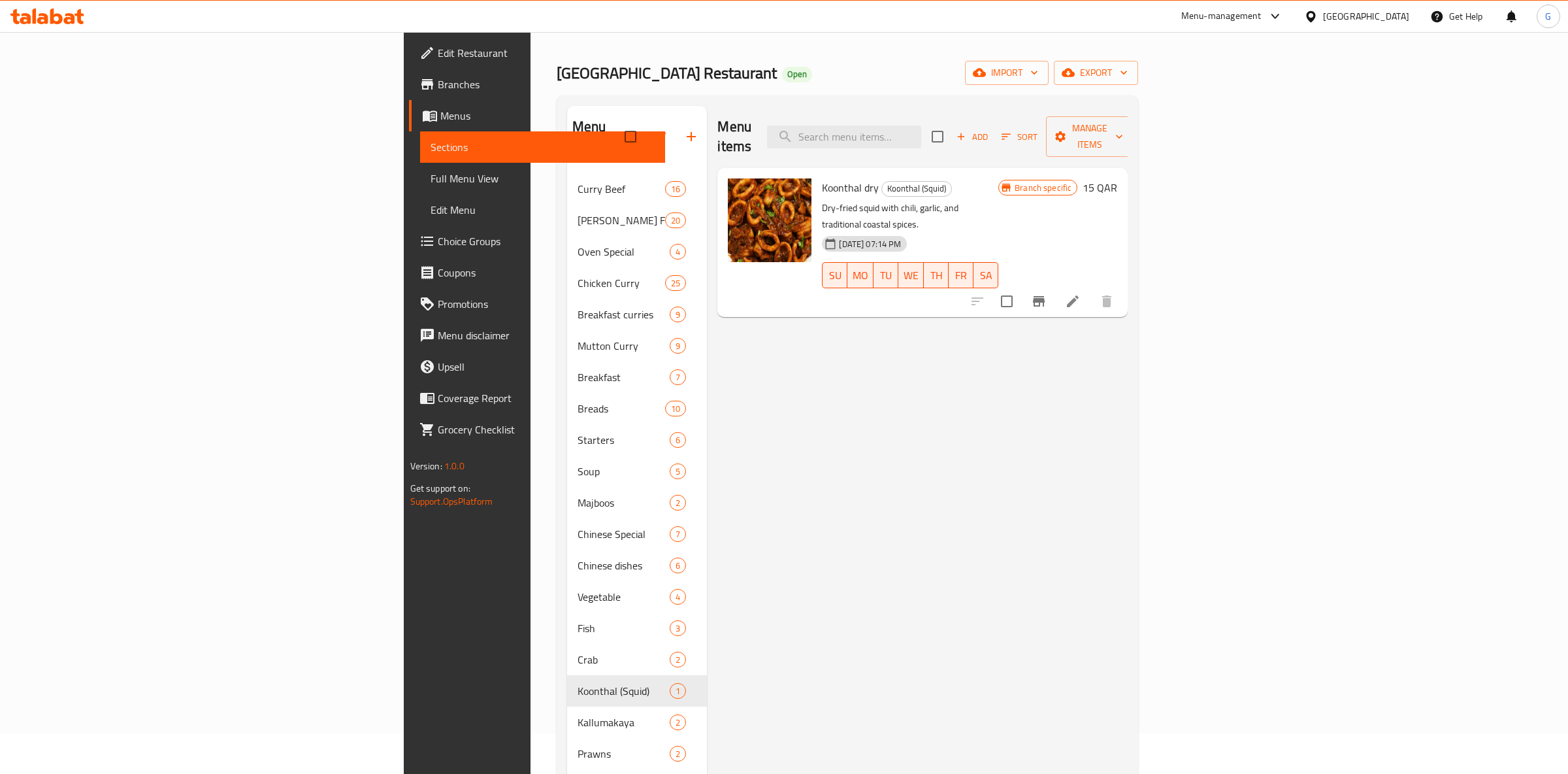
scroll to position [246, 0]
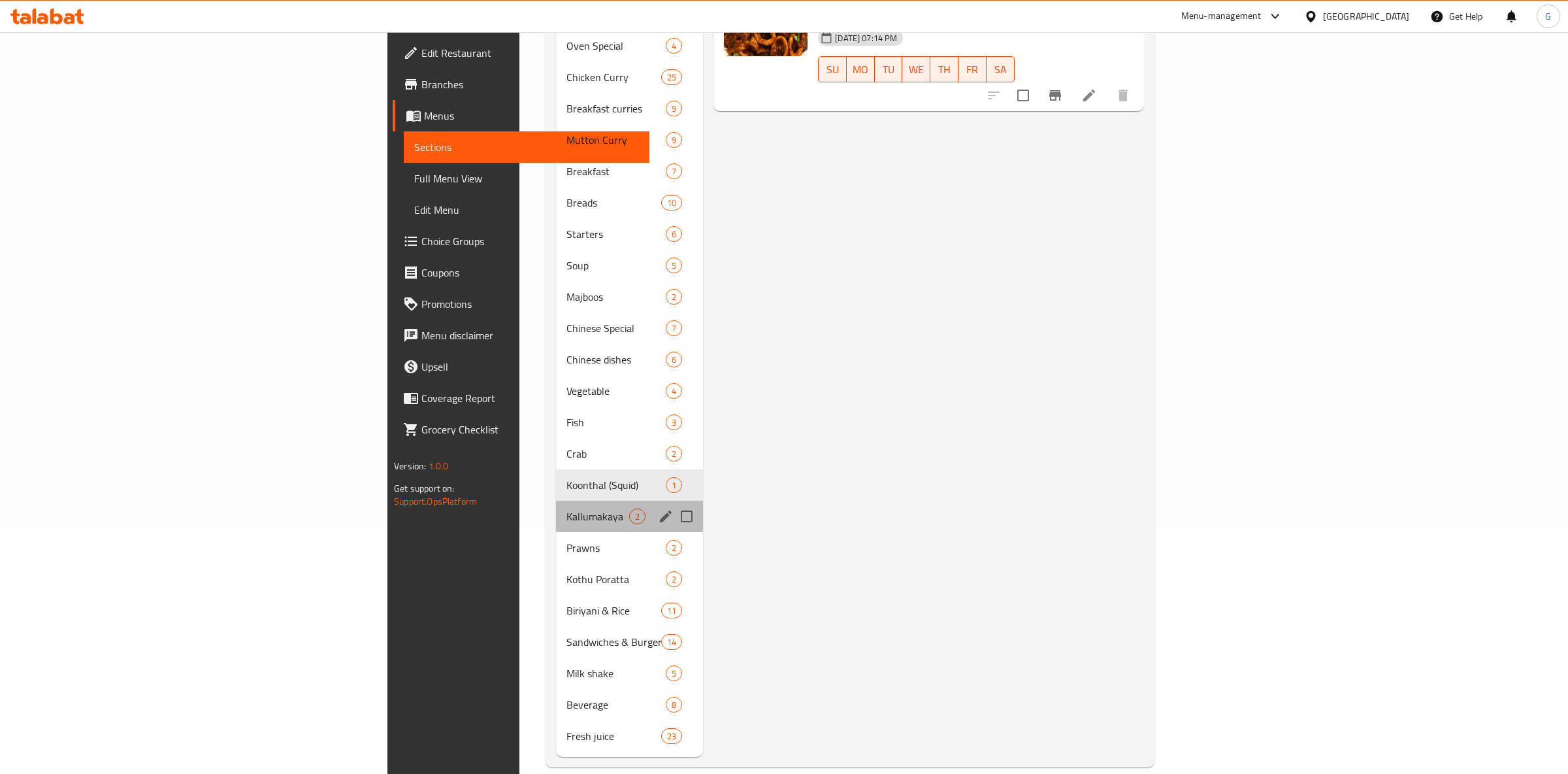
click at [556, 510] on div "Kallumakaya 2" at bounding box center [629, 516] width 147 height 31
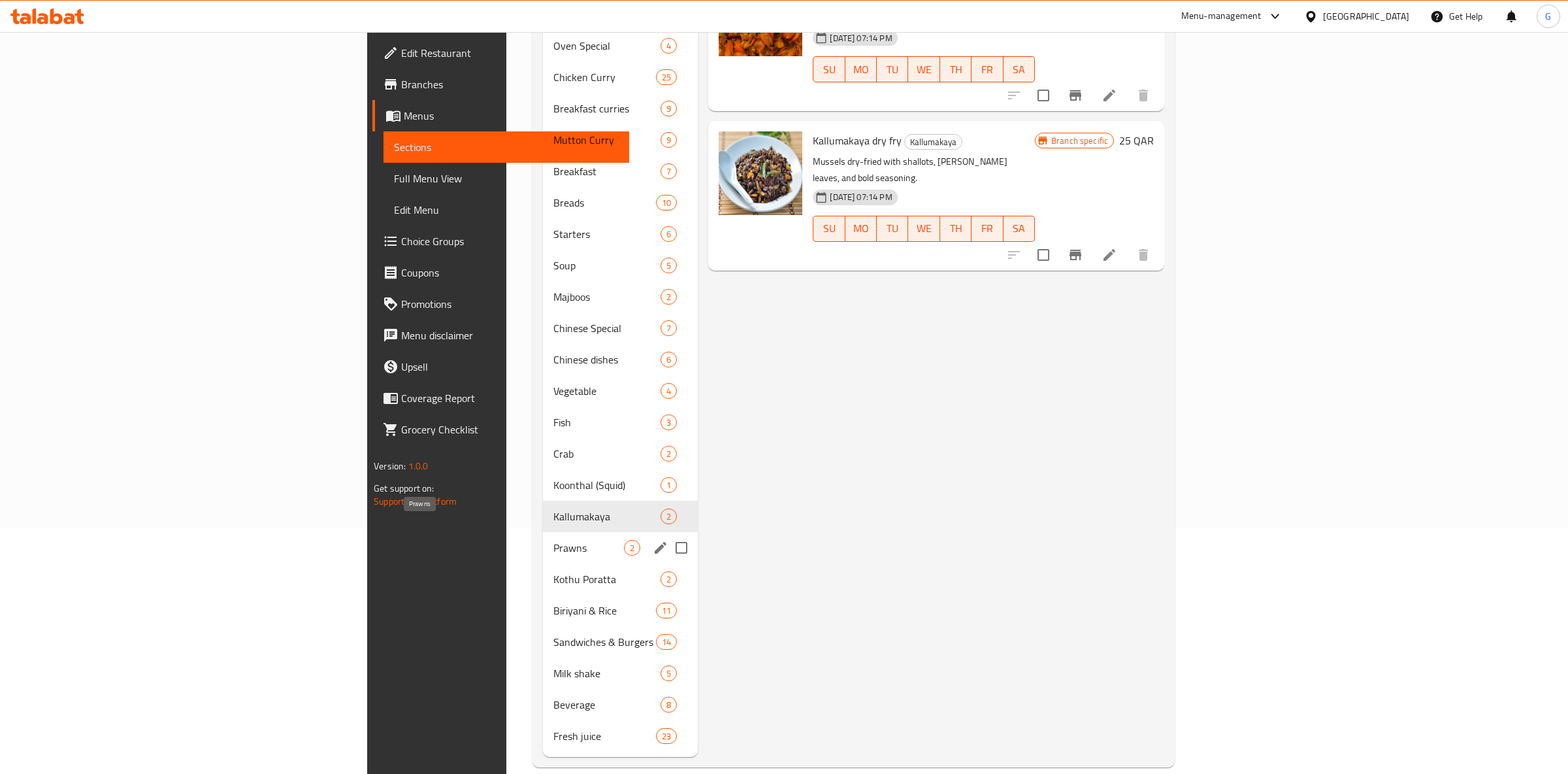
click at [553, 540] on span "Prawns" at bounding box center [589, 548] width 71 height 15
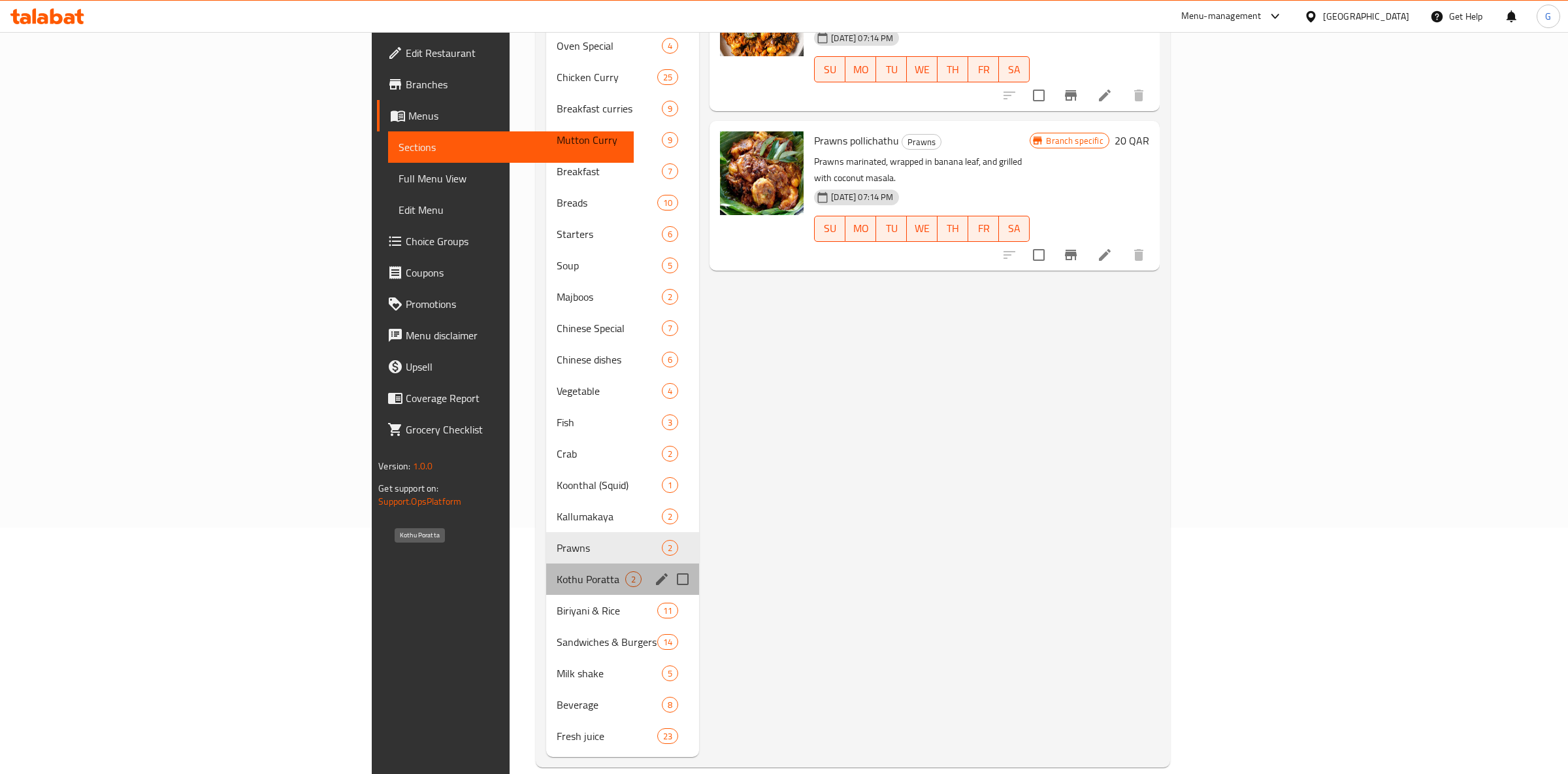
click at [557, 571] on span "Kothu Poratta" at bounding box center [591, 579] width 69 height 15
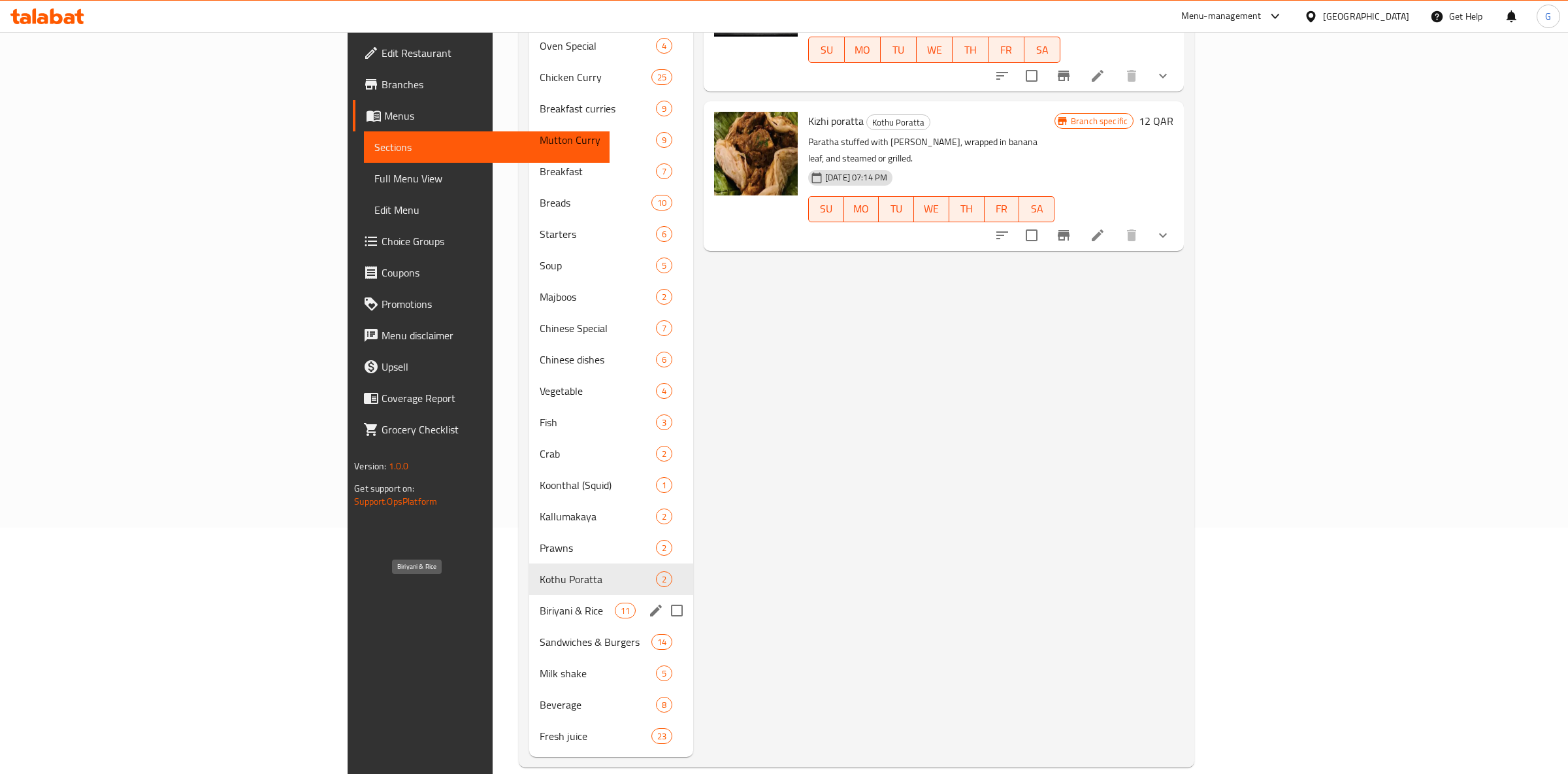
click at [540, 603] on span "Biriyani & Rice" at bounding box center [577, 610] width 75 height 15
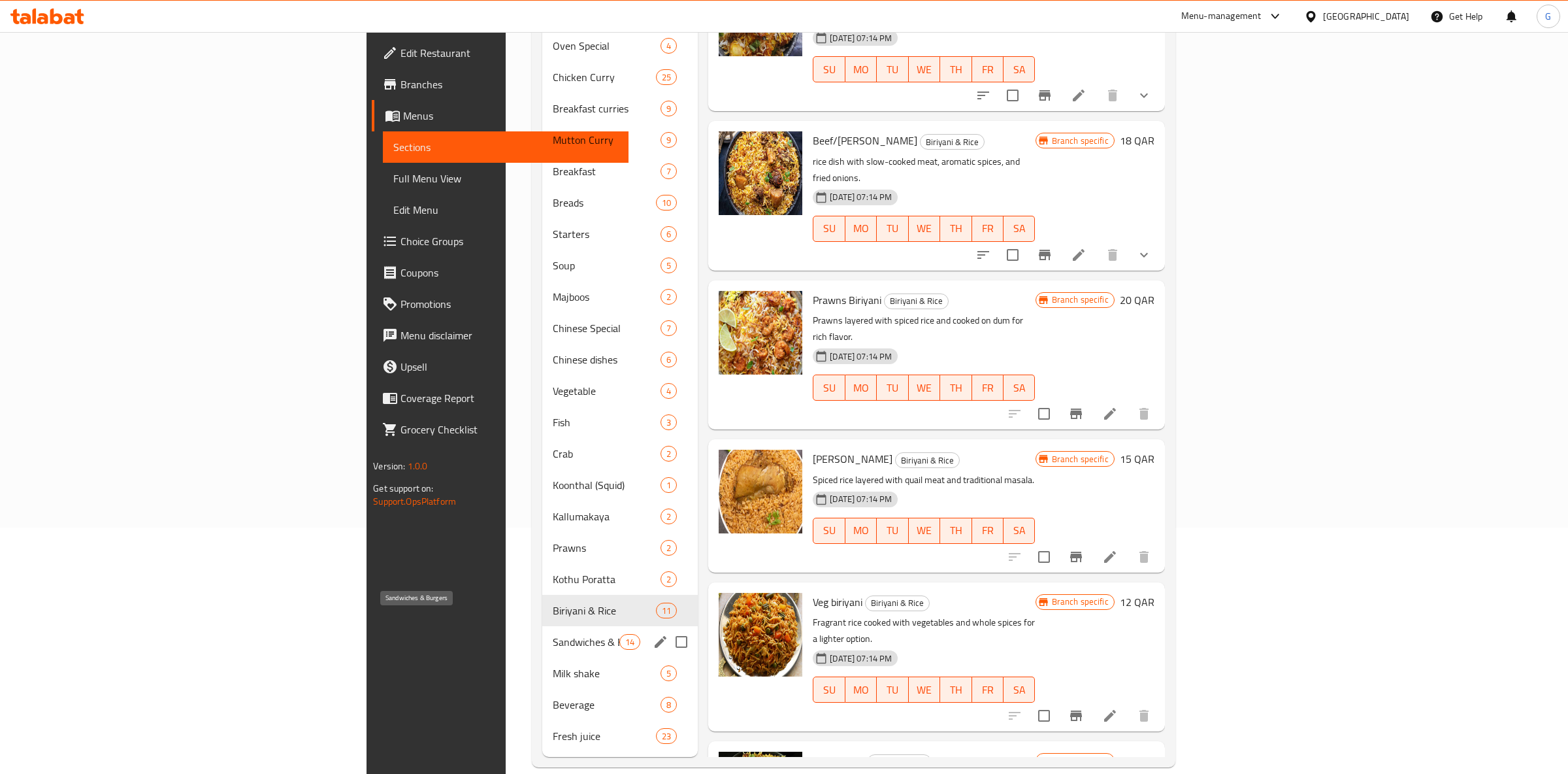
click at [553, 634] on span "Sandwiches & Burgers" at bounding box center [585, 641] width 66 height 15
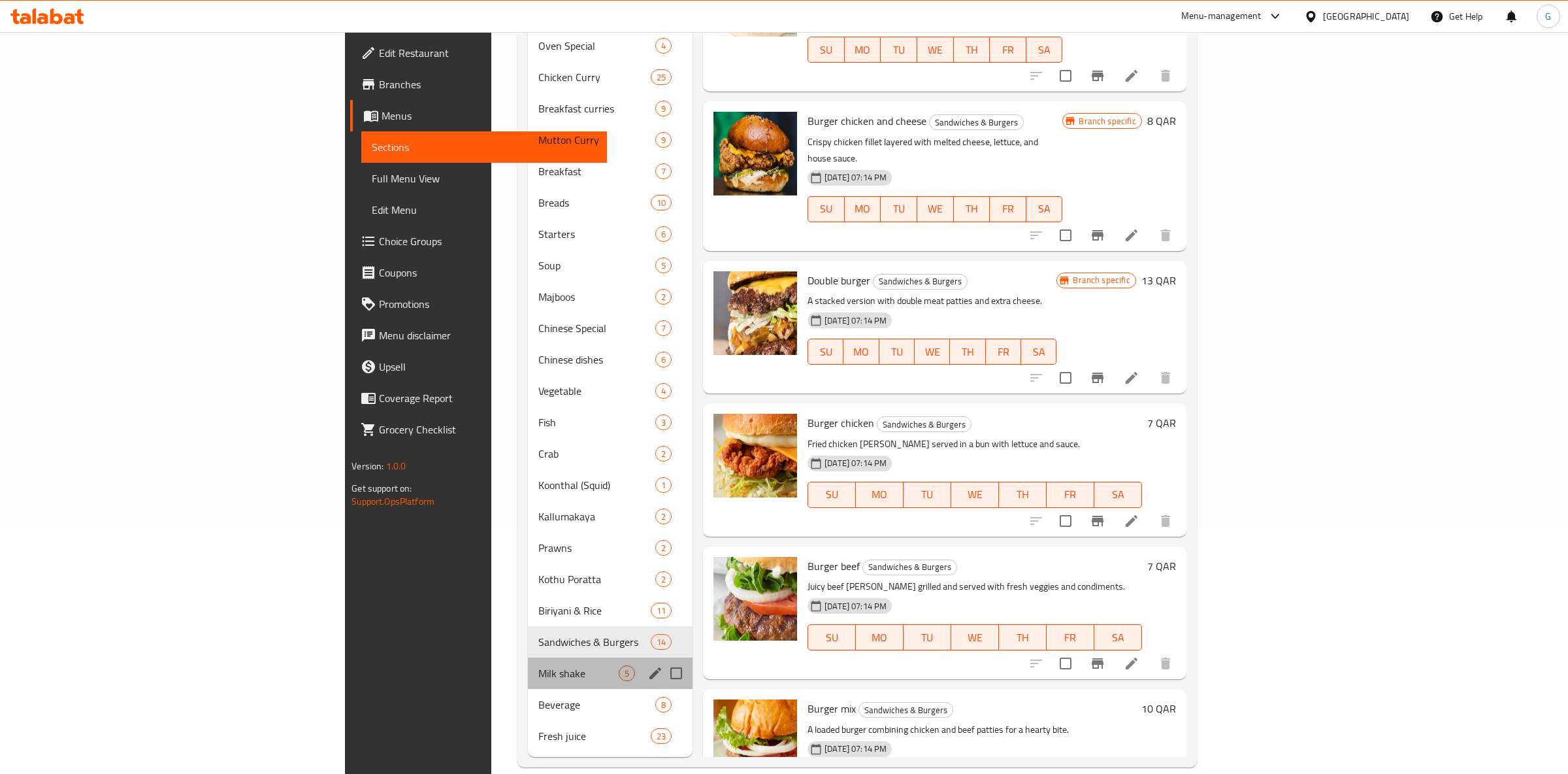
click at [528, 658] on div "Milk shake 5" at bounding box center [609, 673] width 164 height 31
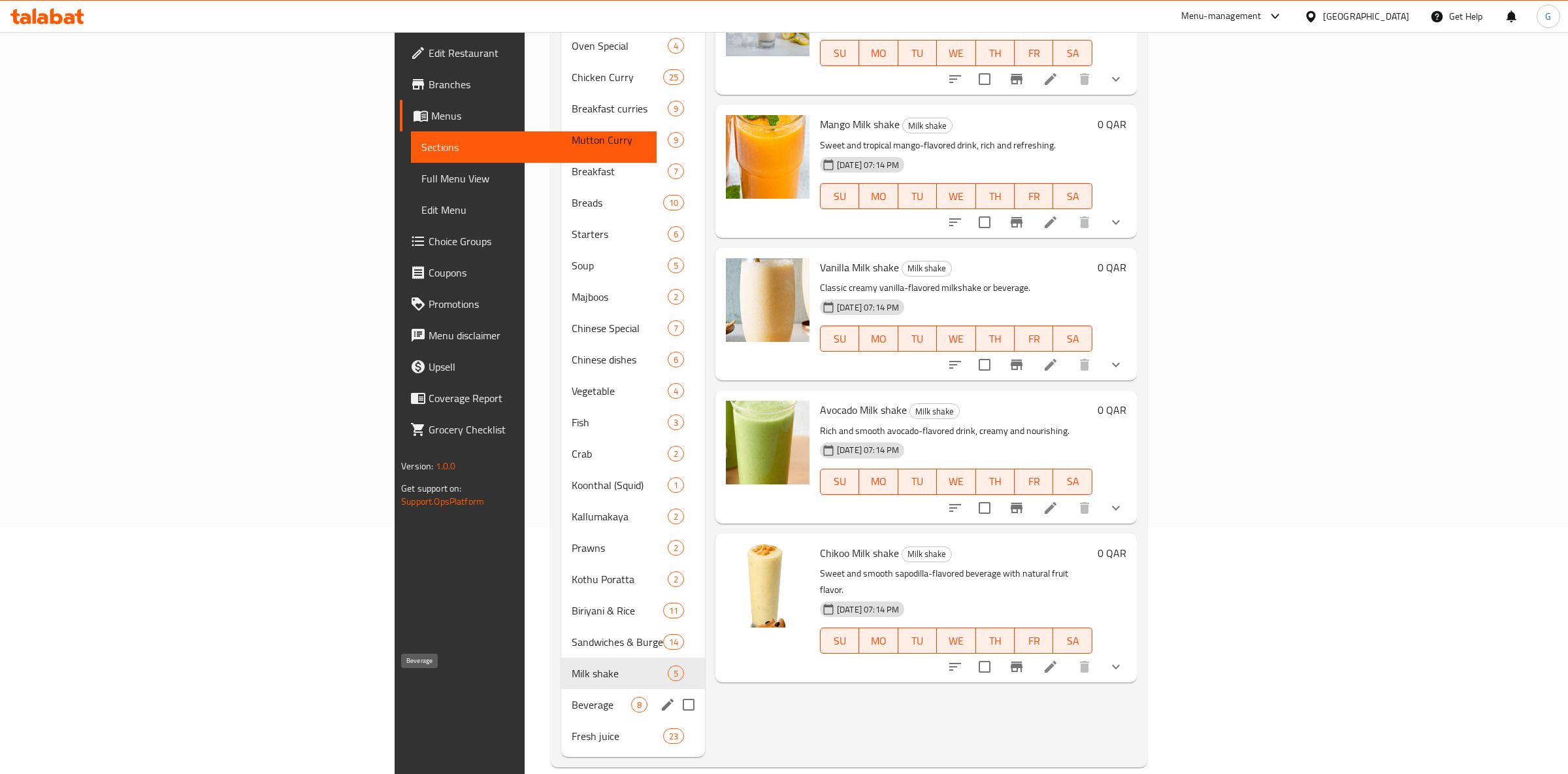
click at [571, 697] on span "Beverage" at bounding box center [601, 704] width 59 height 15
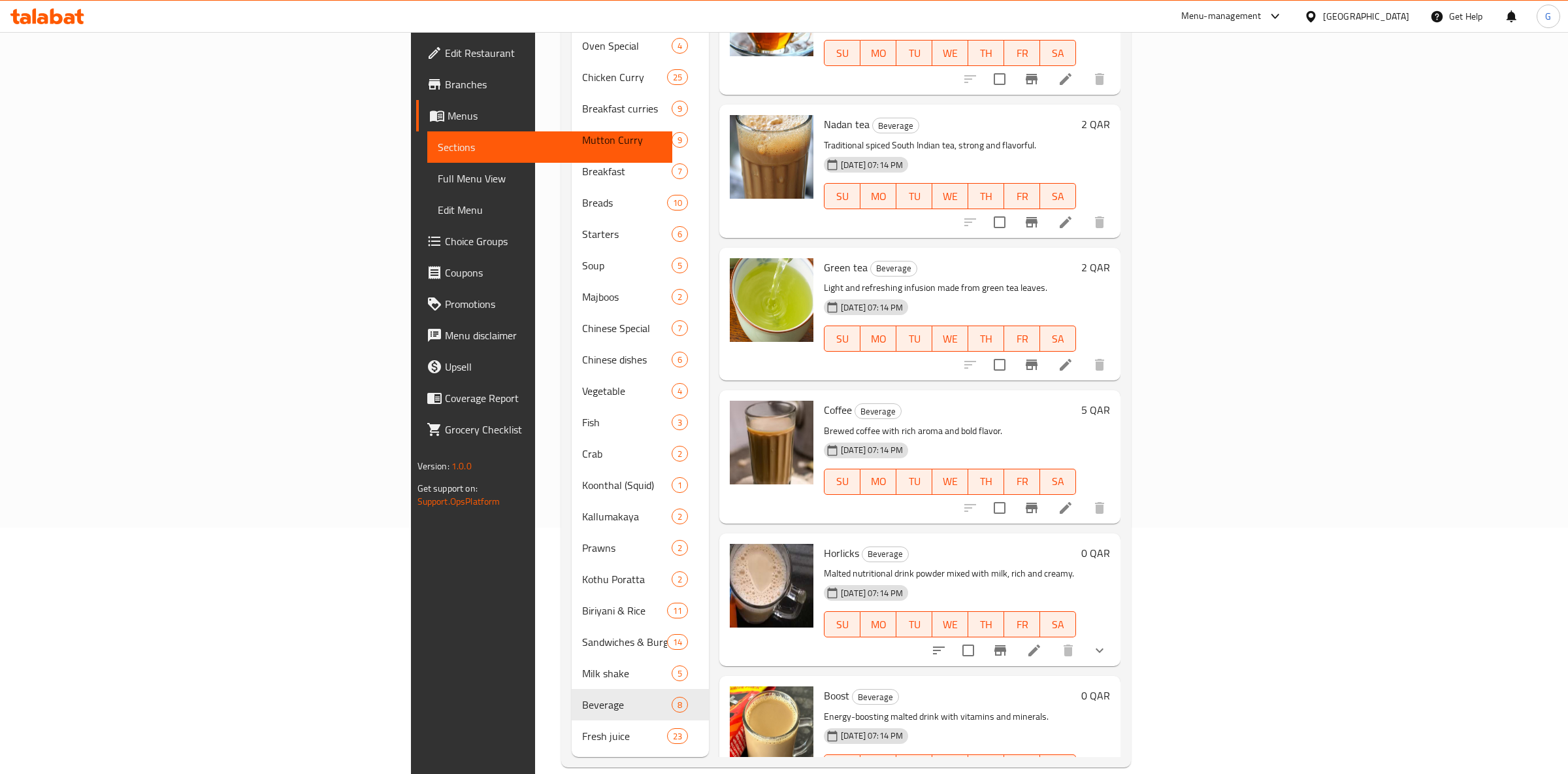
scroll to position [340, 0]
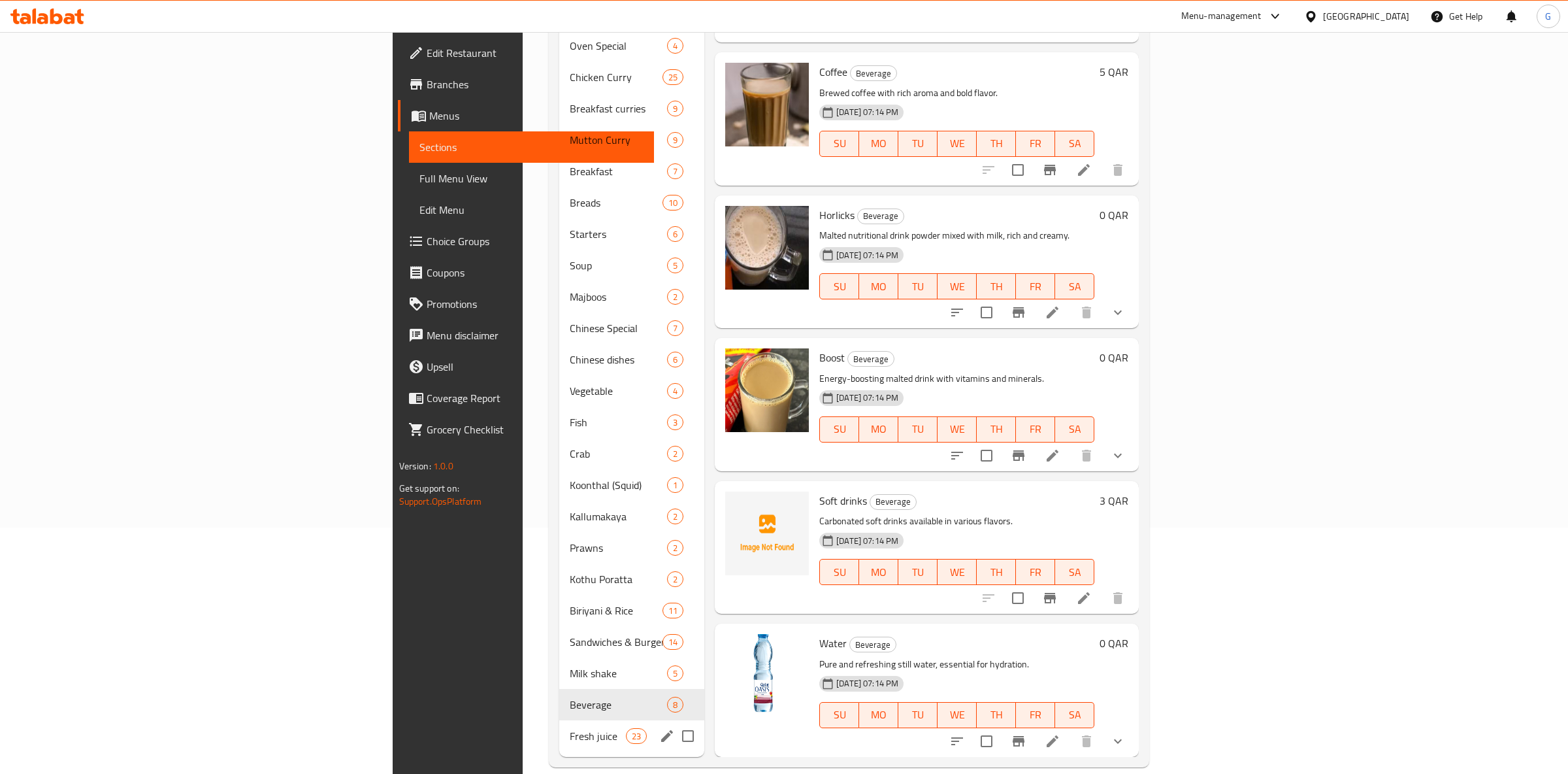
click at [570, 728] on span "Fresh juice" at bounding box center [597, 736] width 56 height 15
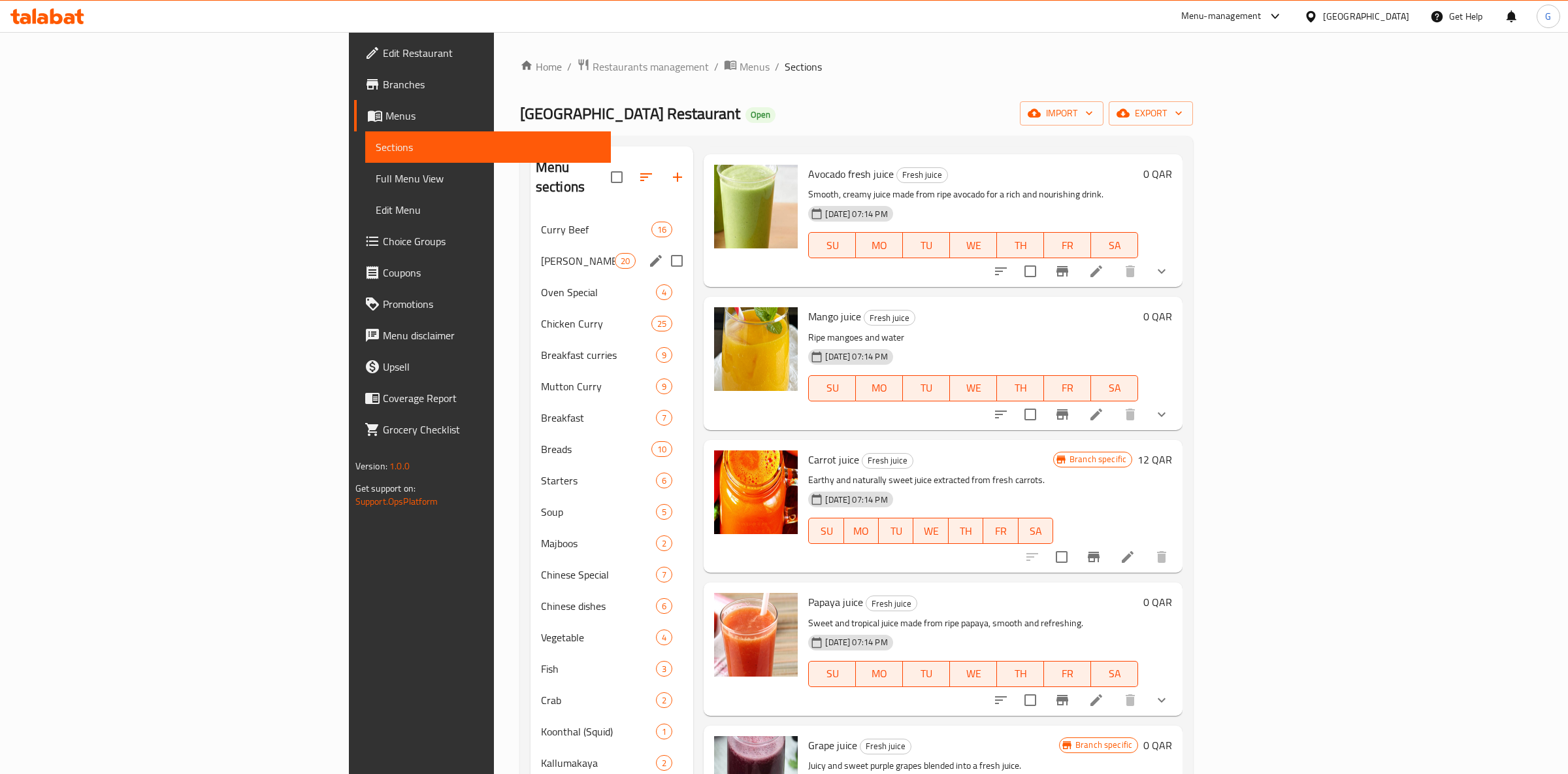
click at [530, 245] on div "Curry Fish 20" at bounding box center [612, 261] width 164 height 31
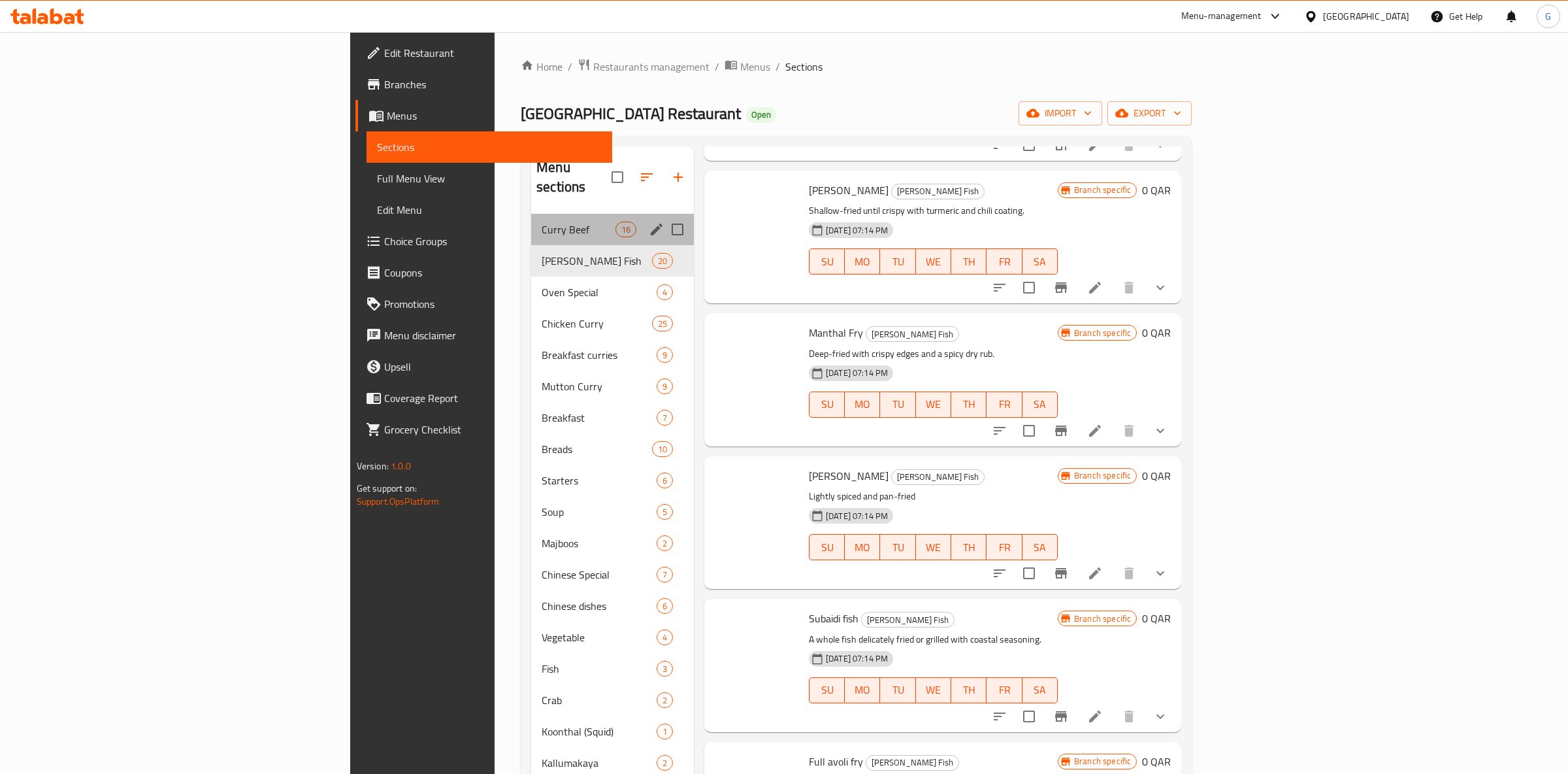
click at [531, 214] on div "Curry Beef 16" at bounding box center [612, 229] width 163 height 31
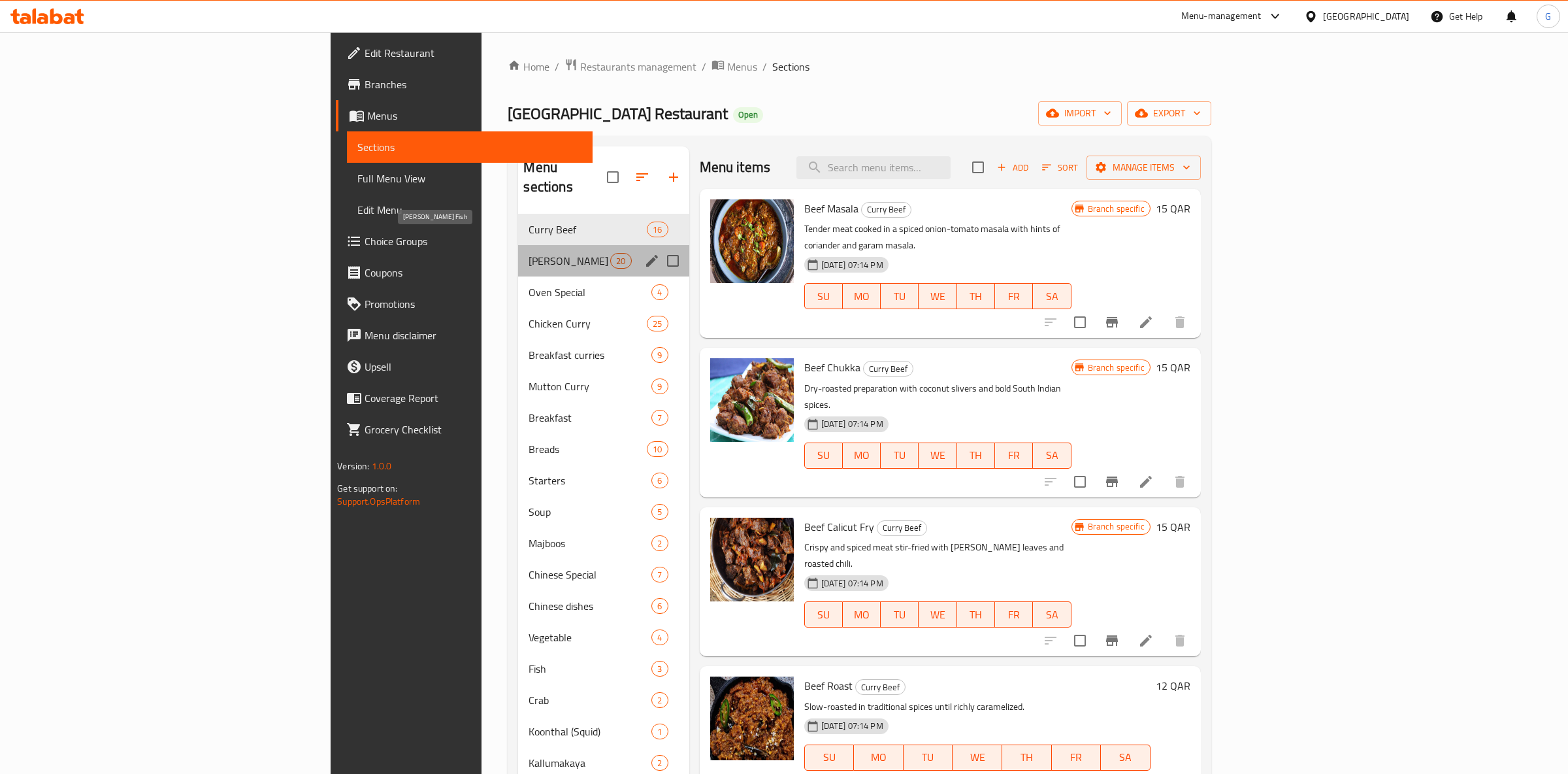
click at [528, 253] on span "Curry Fish" at bounding box center [569, 261] width 82 height 15
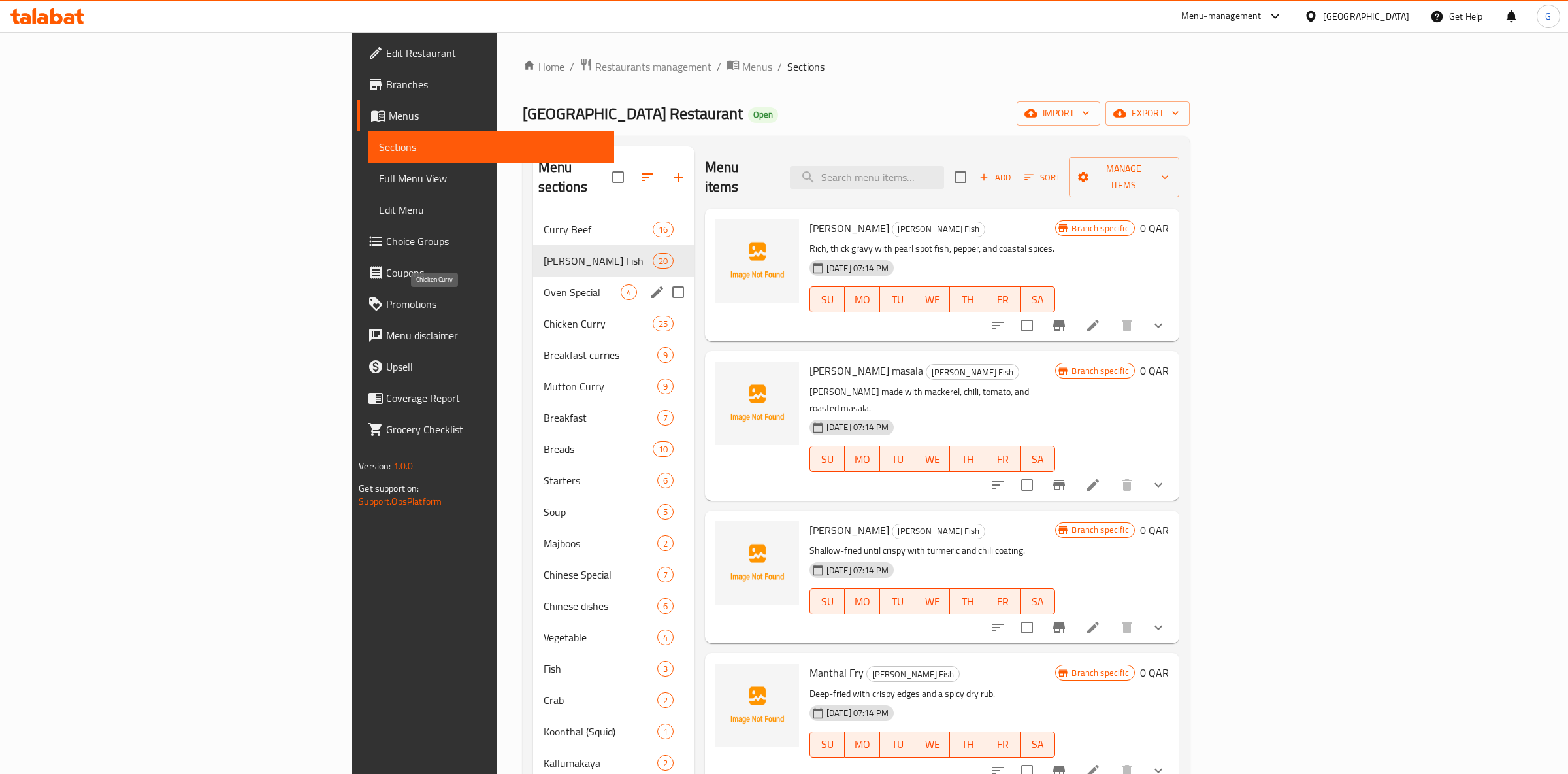
click at [533, 276] on div "Oven Special 4" at bounding box center [613, 292] width 161 height 31
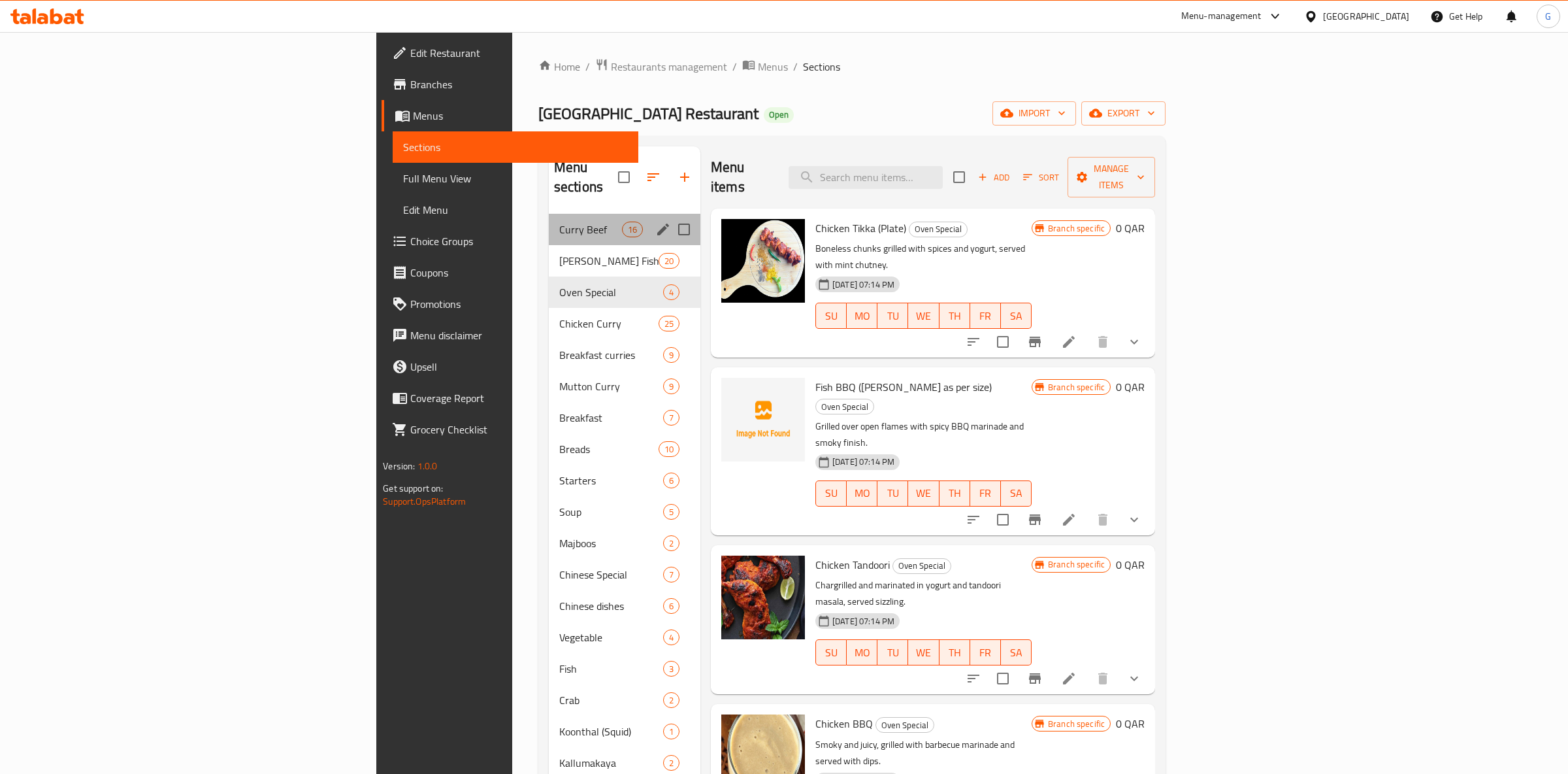
click at [549, 219] on div "Curry Beef 16" at bounding box center [625, 229] width 151 height 31
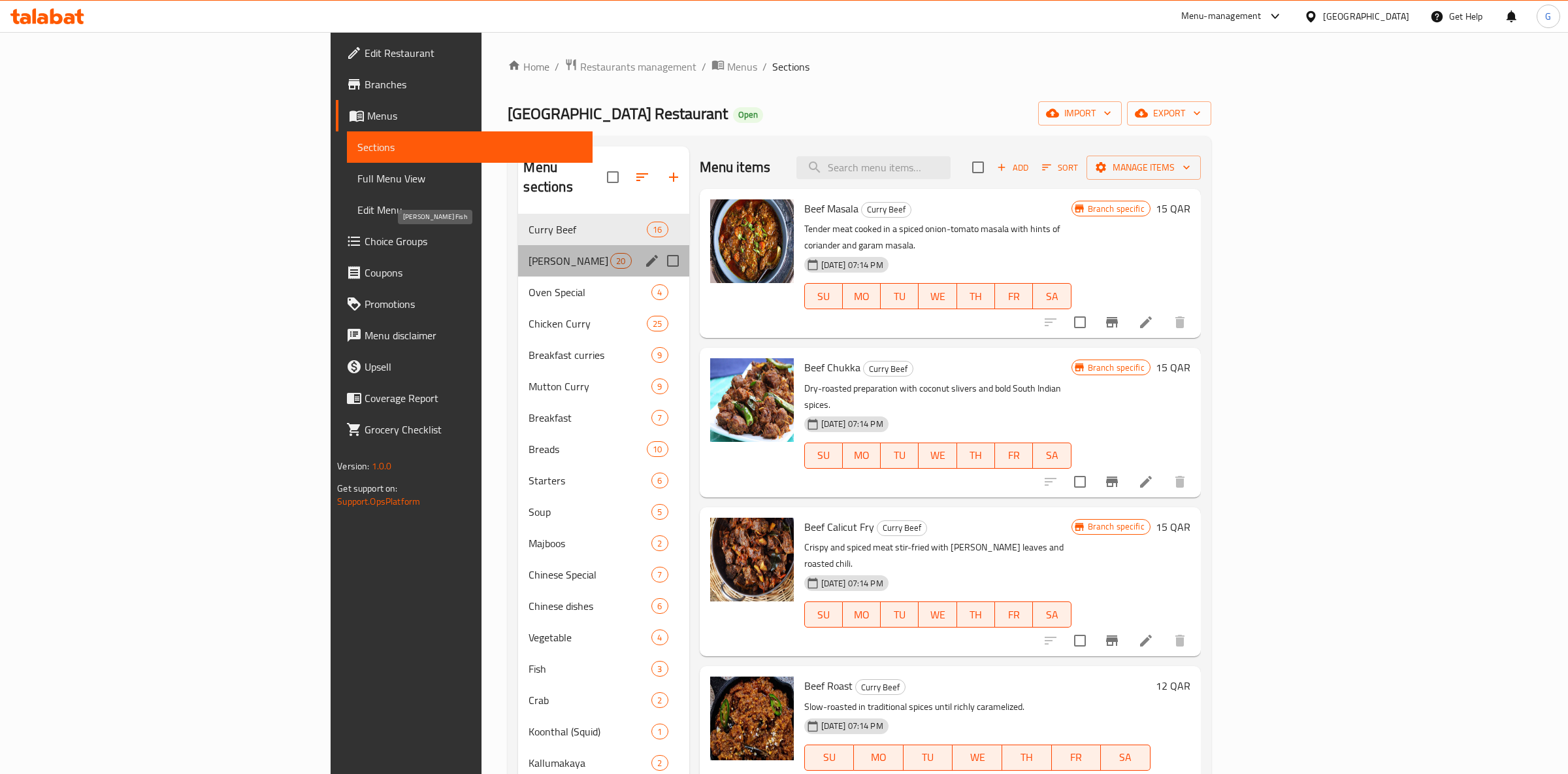
click at [528, 253] on span "Curry Fish" at bounding box center [569, 261] width 82 height 15
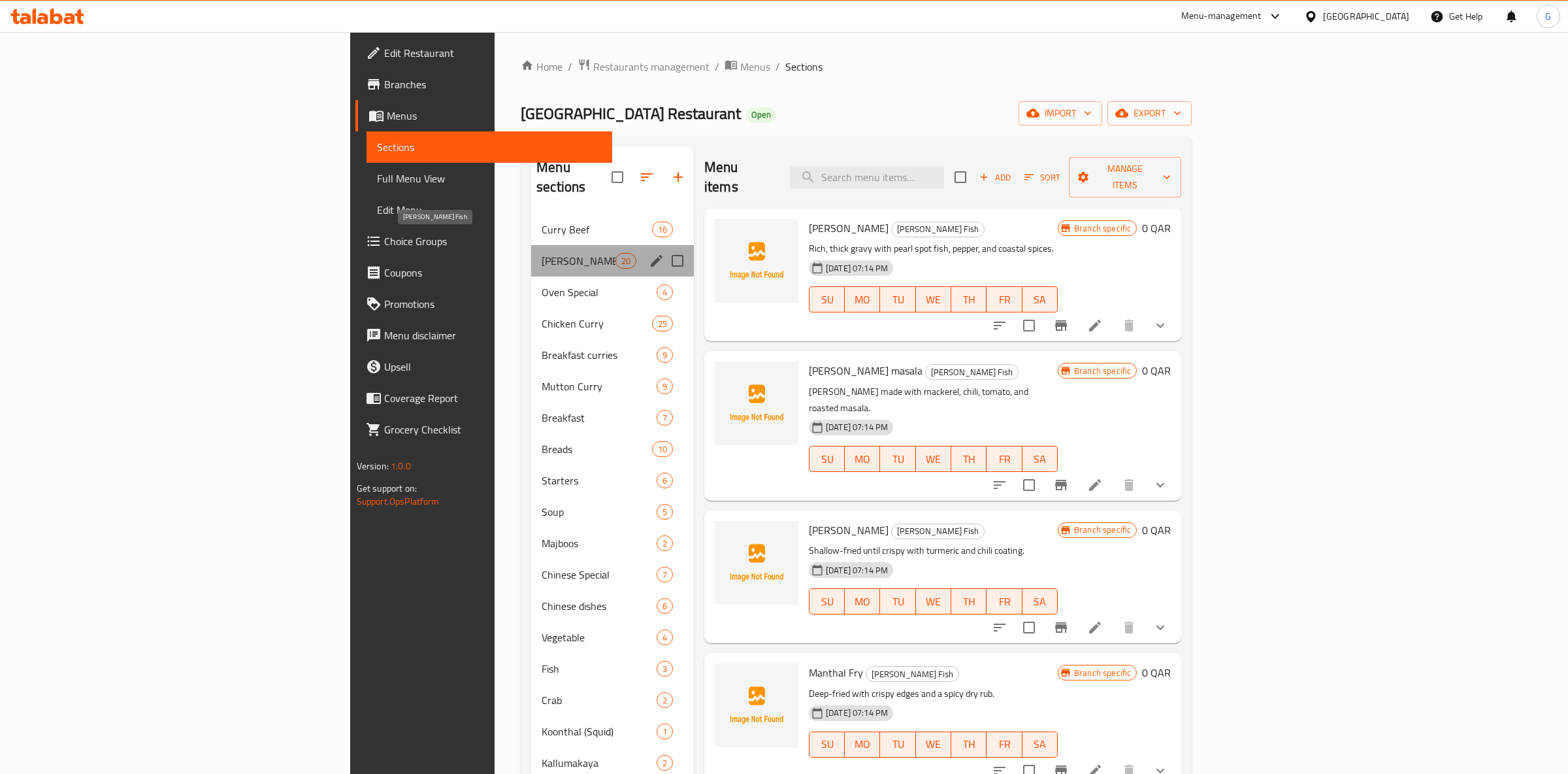
click at [541, 253] on span "Curry Fish" at bounding box center [577, 261] width 73 height 15
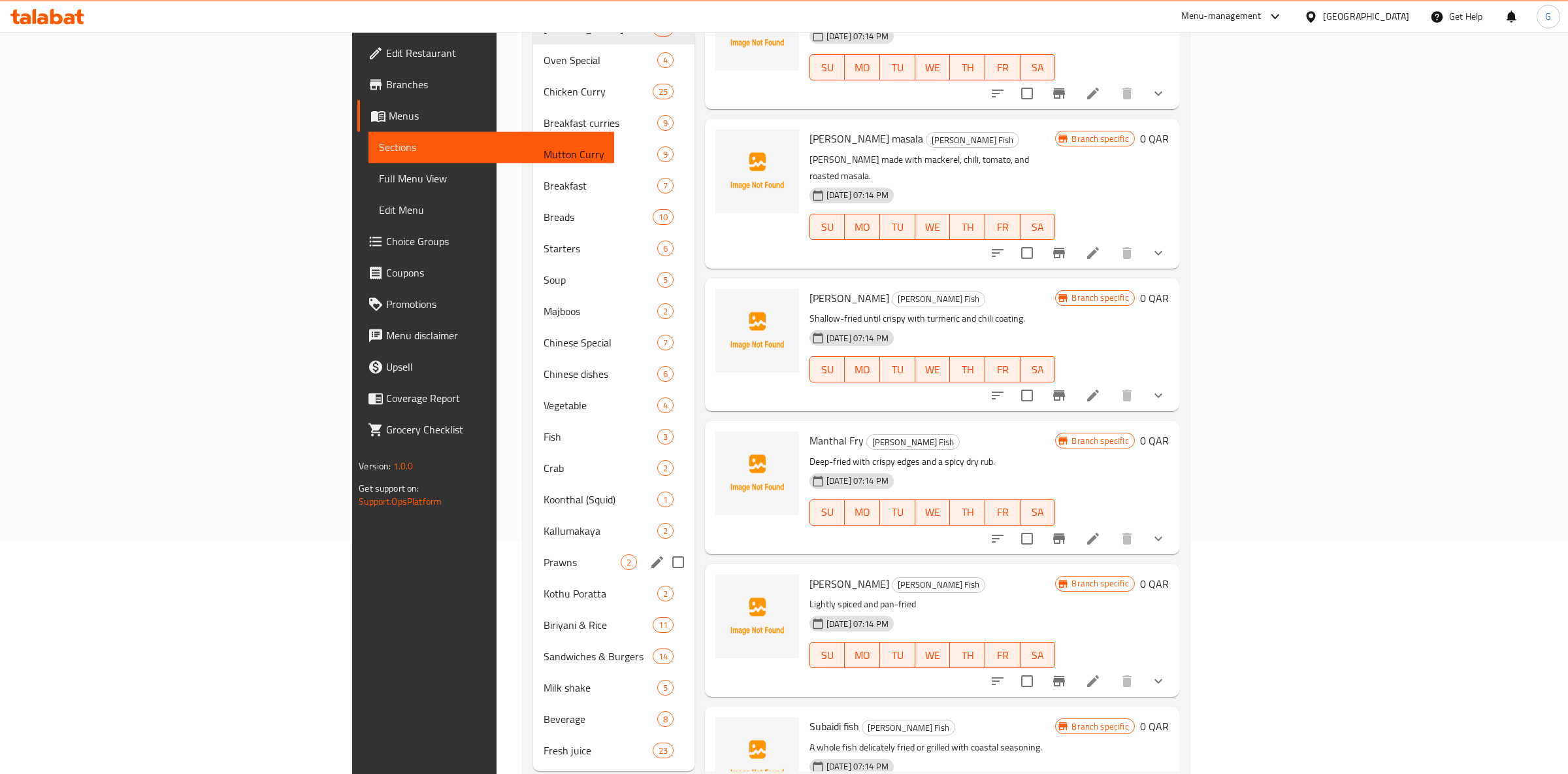
scroll to position [246, 0]
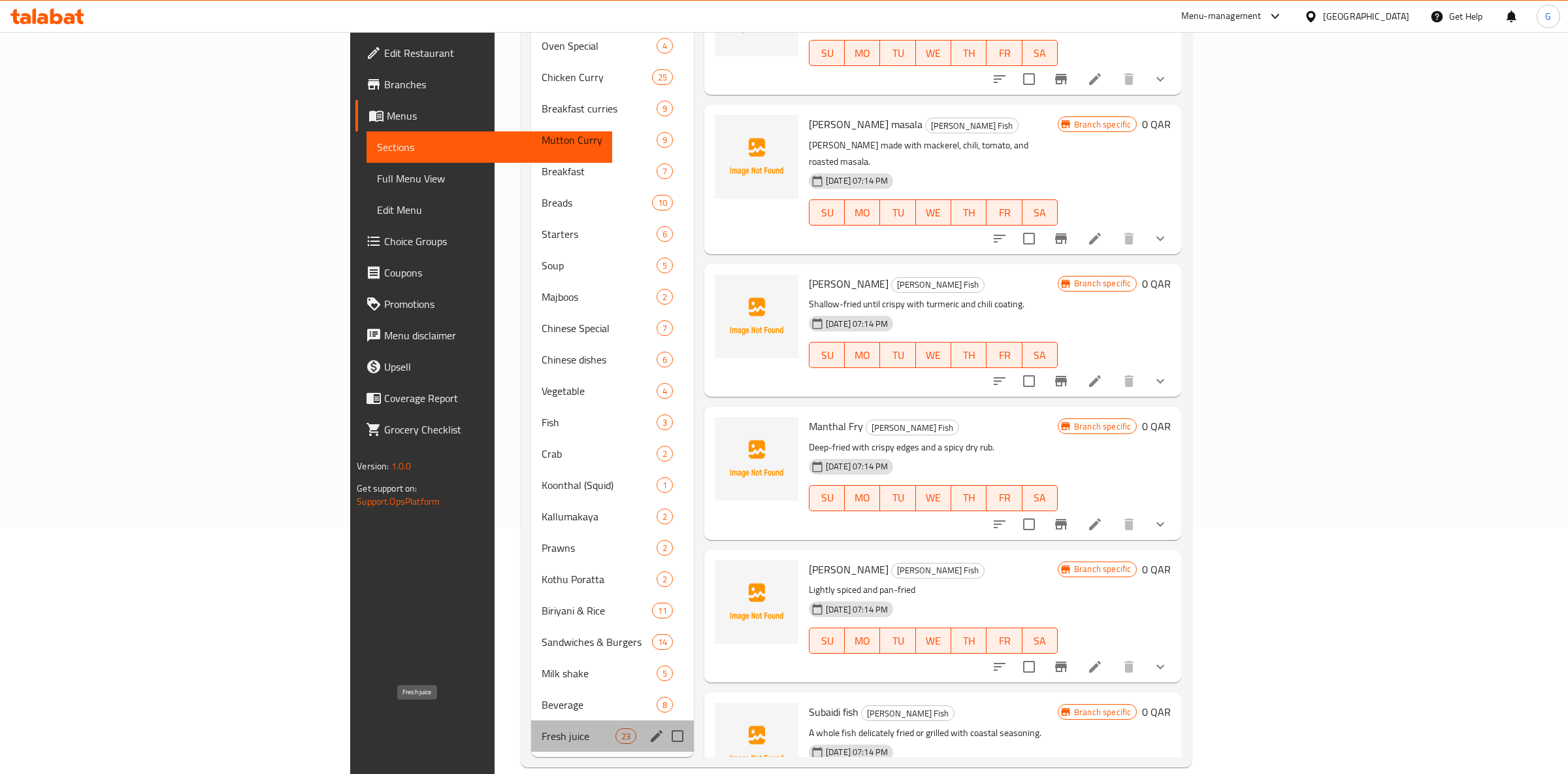
click at [541, 728] on span "Fresh juice" at bounding box center [577, 736] width 73 height 15
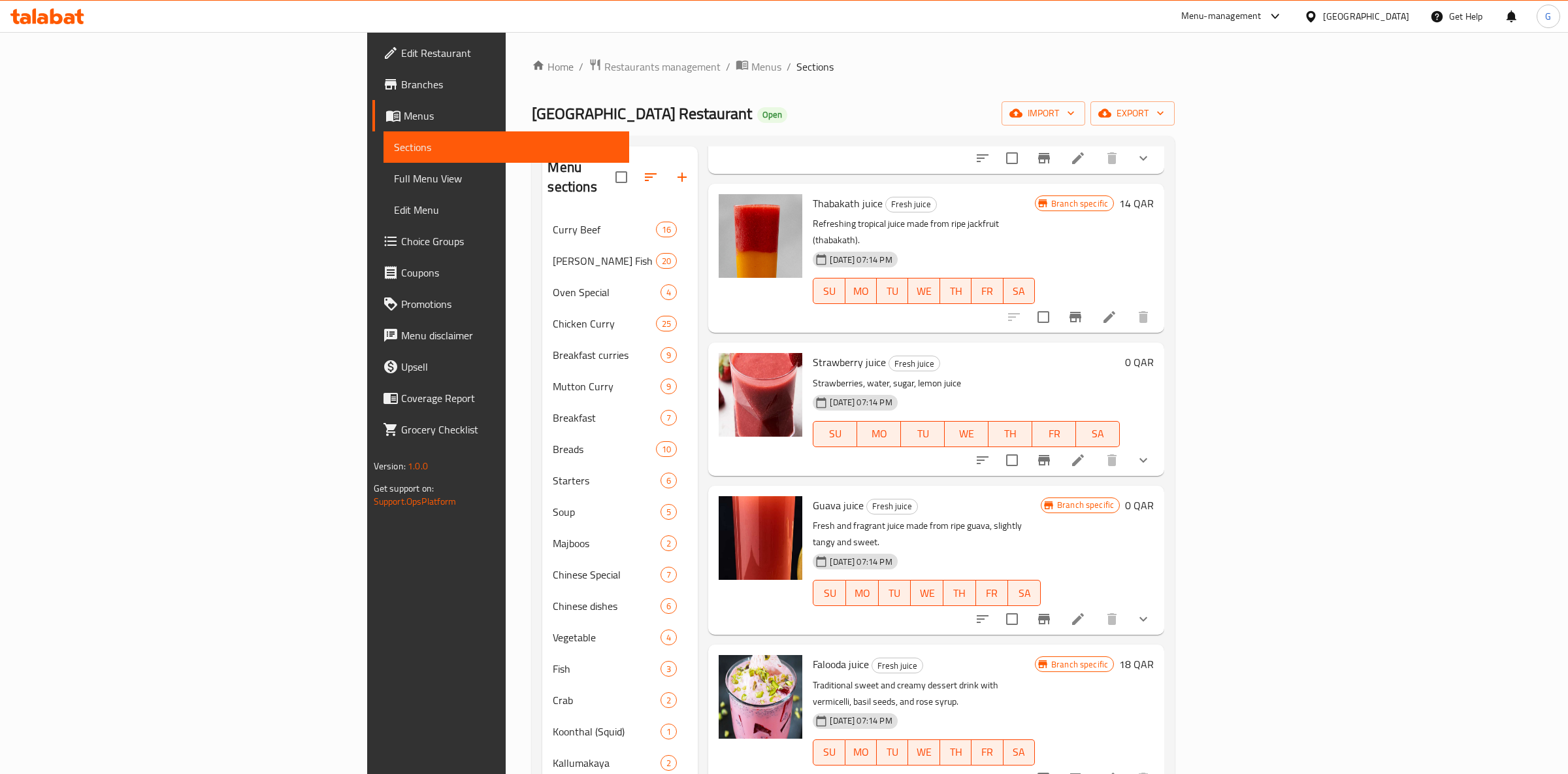
scroll to position [246, 0]
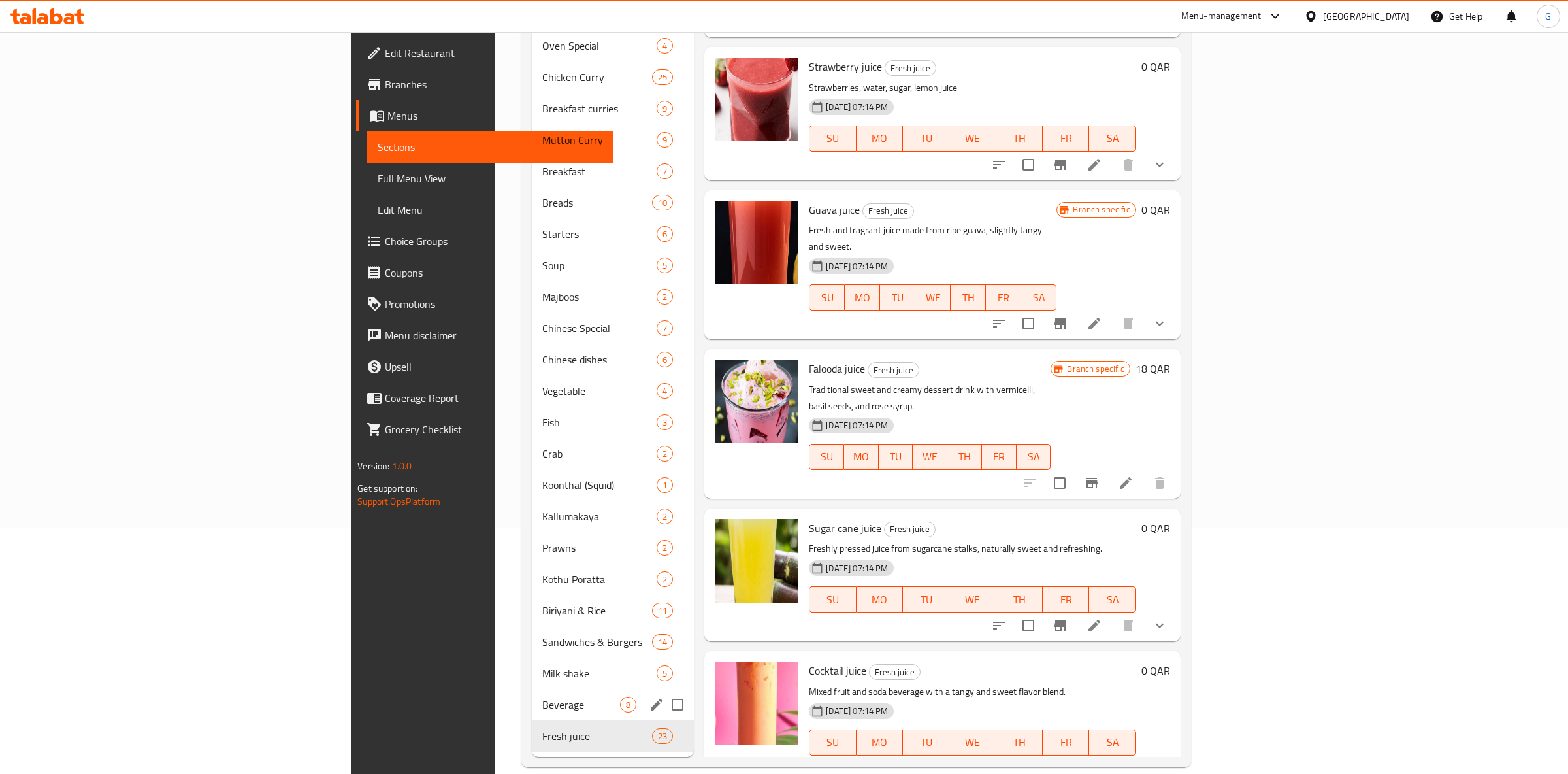
click at [532, 693] on div "Beverage 8" at bounding box center [613, 704] width 162 height 31
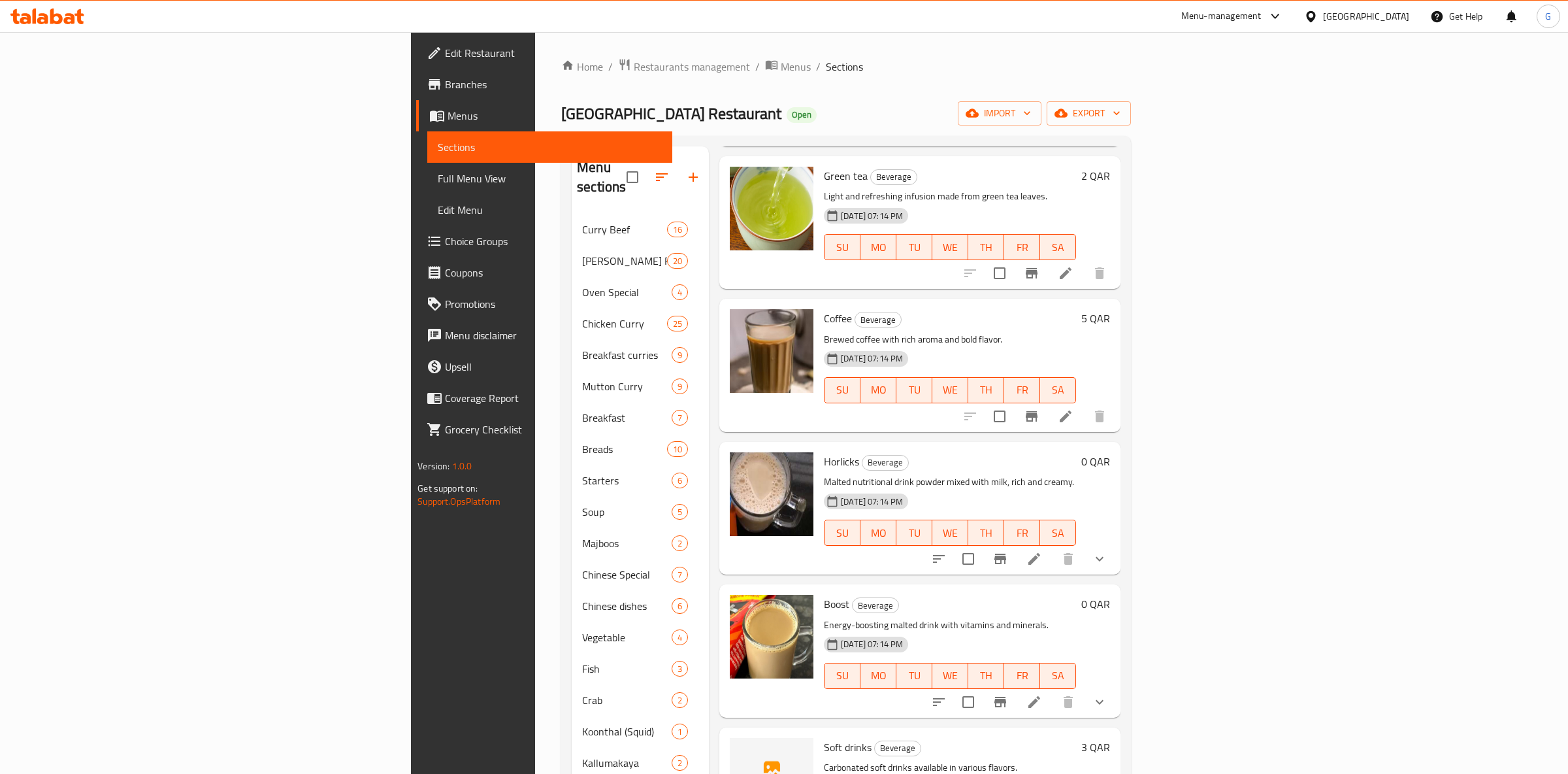
scroll to position [246, 0]
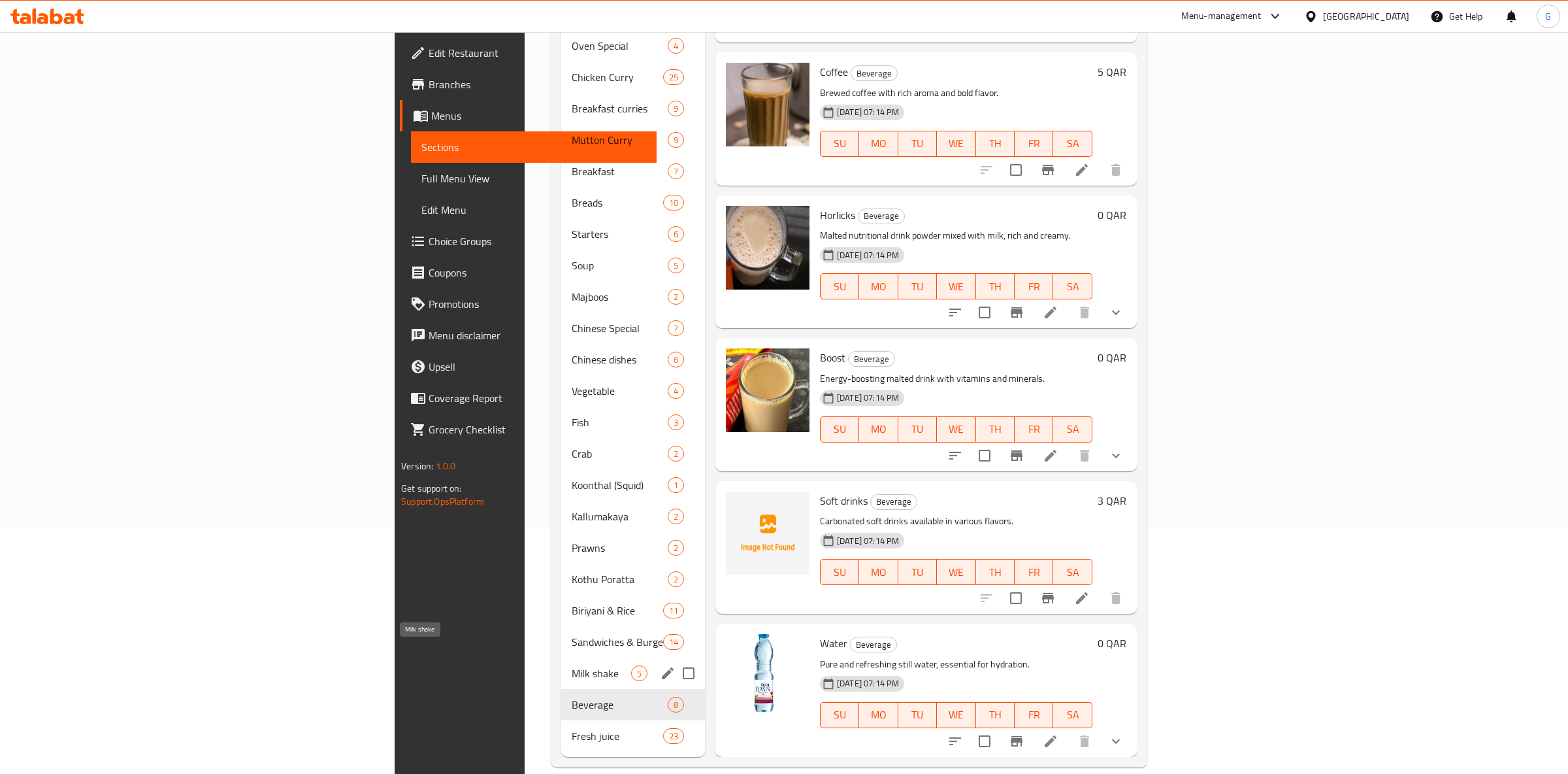
click at [571, 666] on span "Milk shake" at bounding box center [601, 673] width 59 height 15
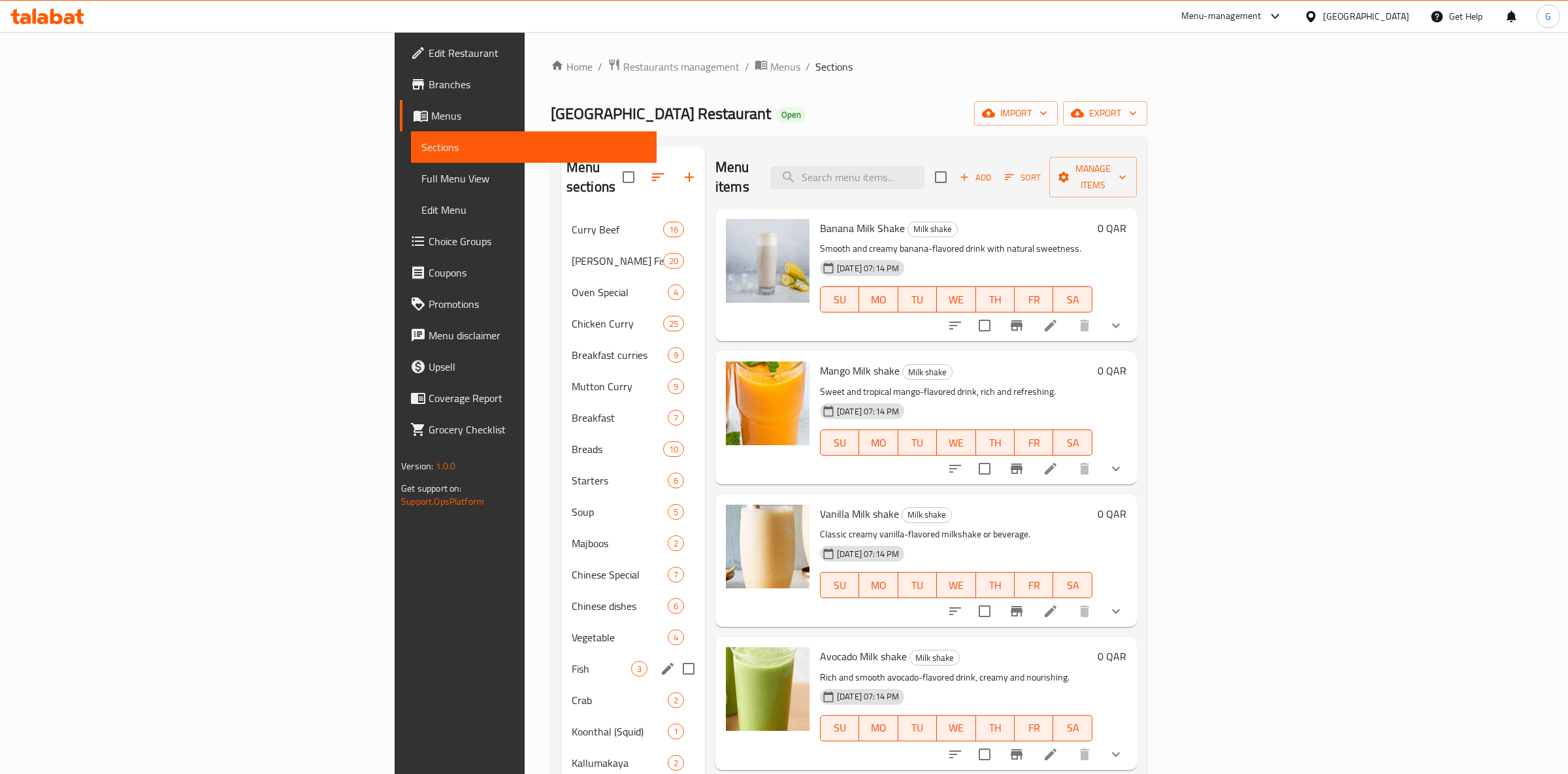
scroll to position [246, 0]
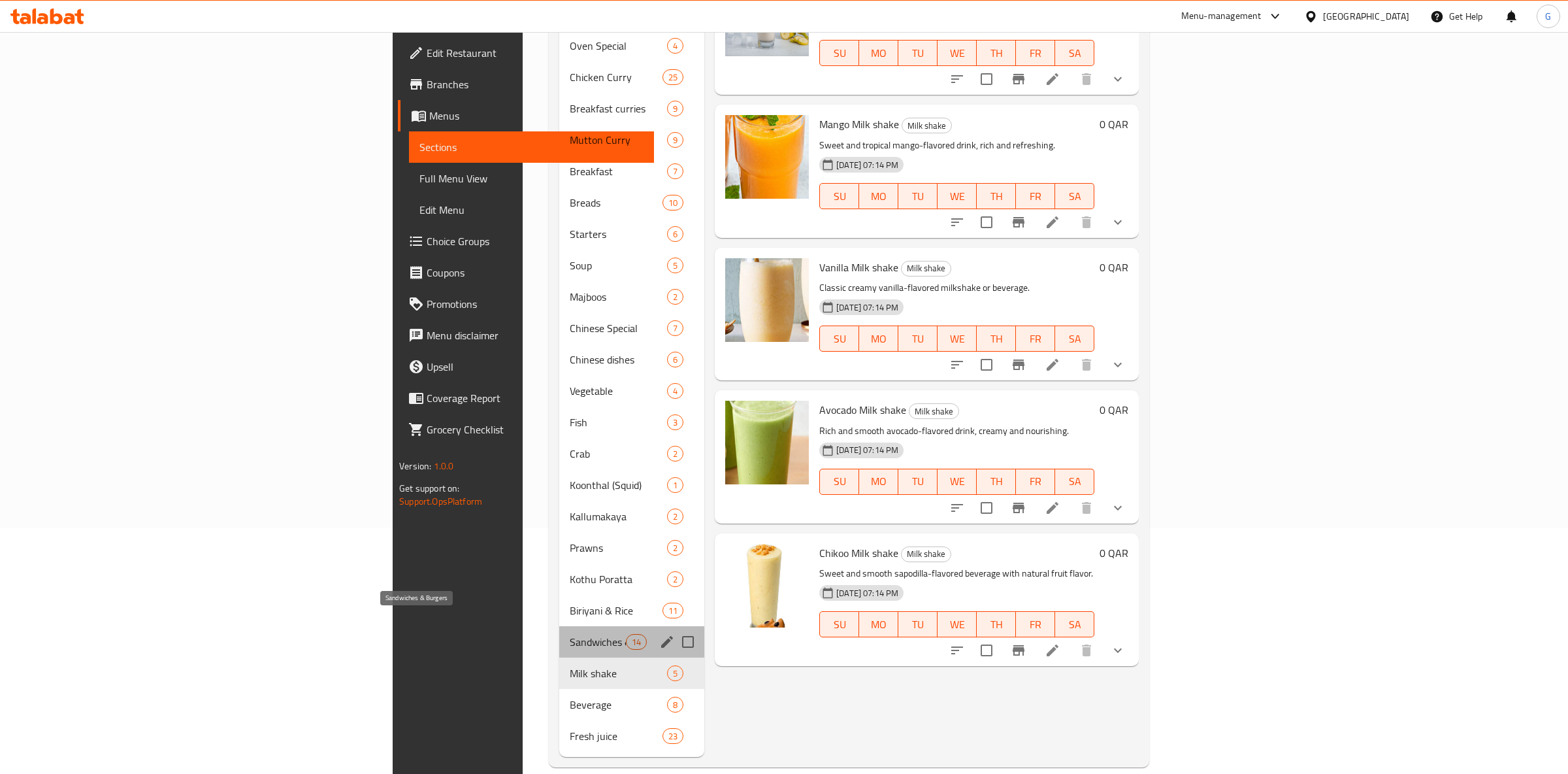
click at [570, 634] on span "Sandwiches & Burgers" at bounding box center [597, 641] width 56 height 15
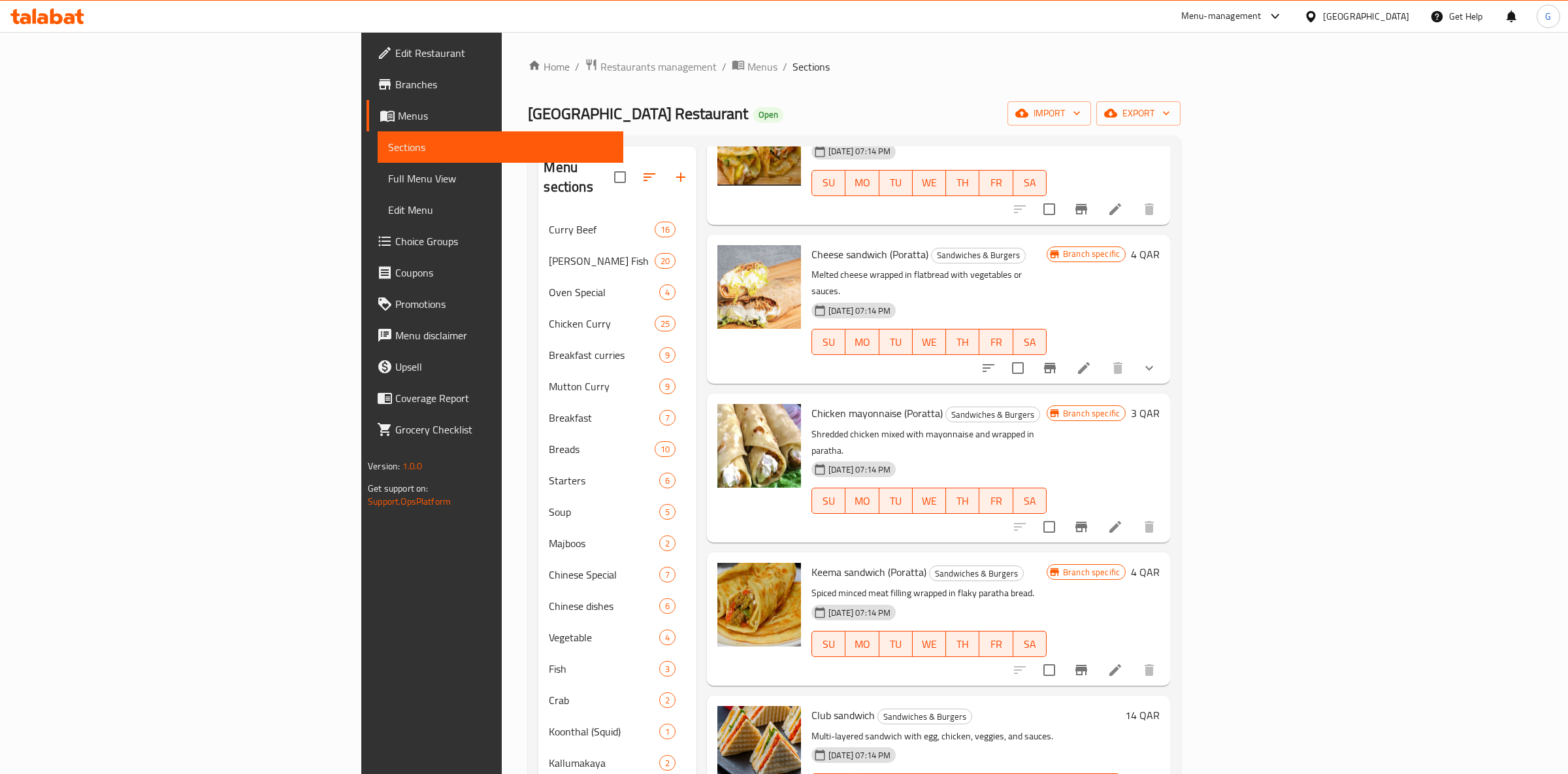
scroll to position [246, 0]
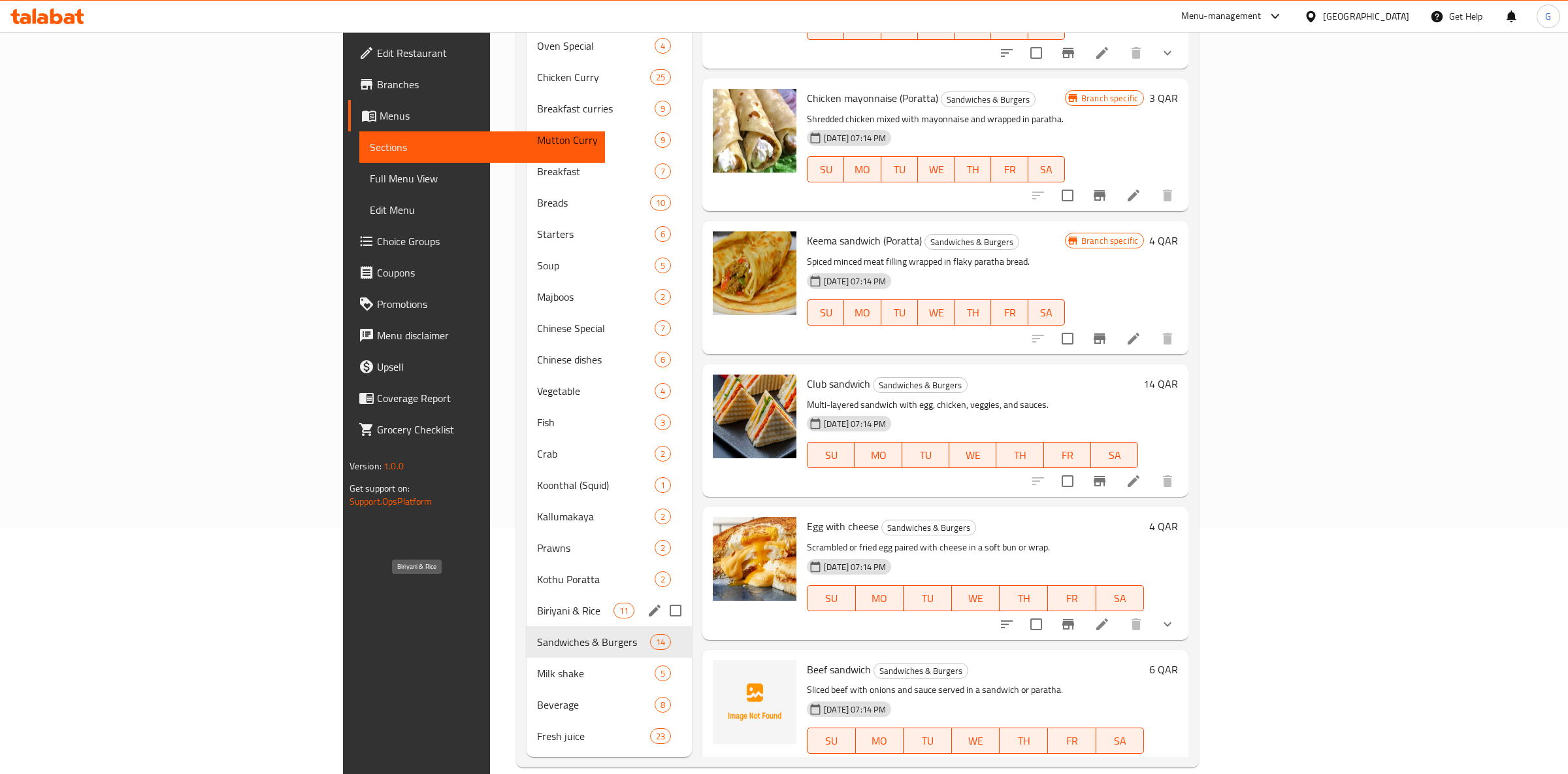
click at [537, 603] on span "Biriyani & Rice" at bounding box center [575, 610] width 77 height 15
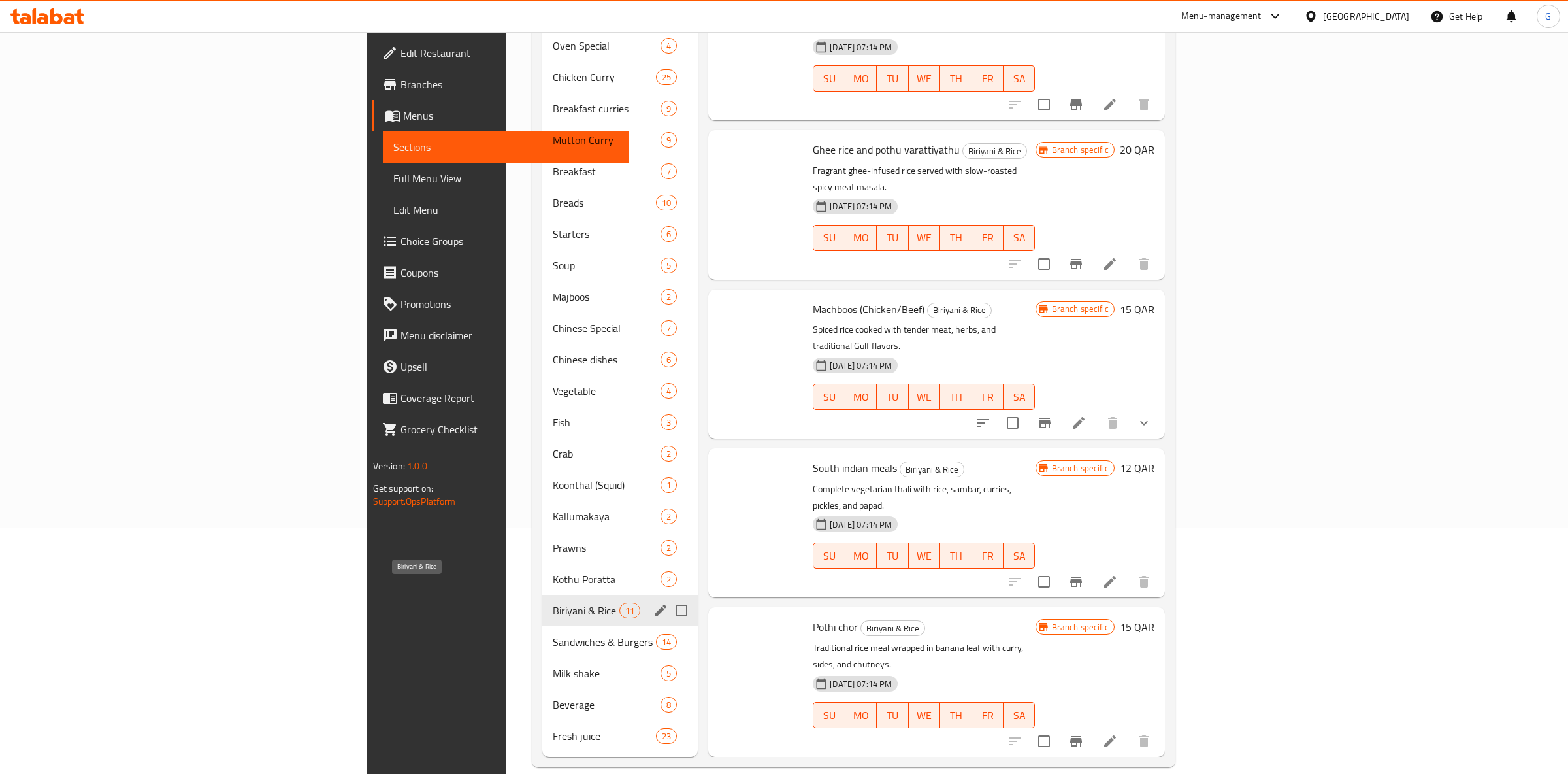
scroll to position [769, 0]
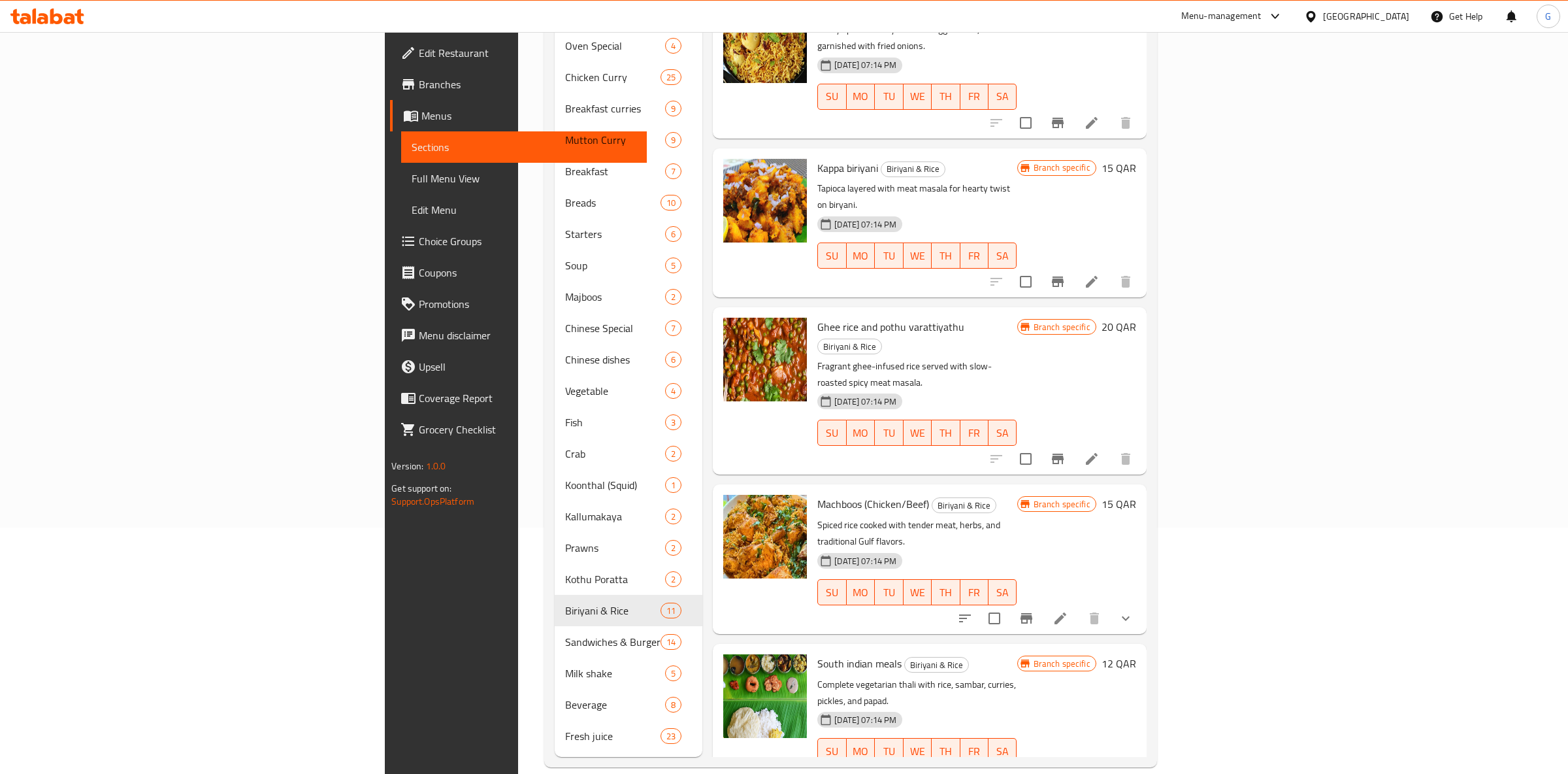
click at [897, 21] on div "Menu-management Qatar Get Help G" at bounding box center [784, 16] width 1568 height 31
